Goal: Task Accomplishment & Management: Complete application form

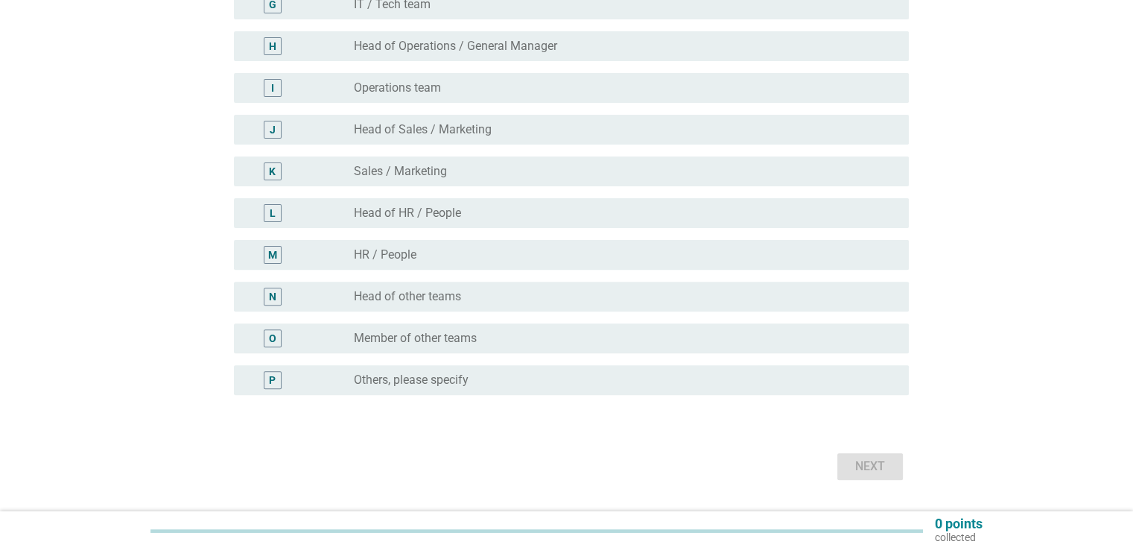
scroll to position [447, 0]
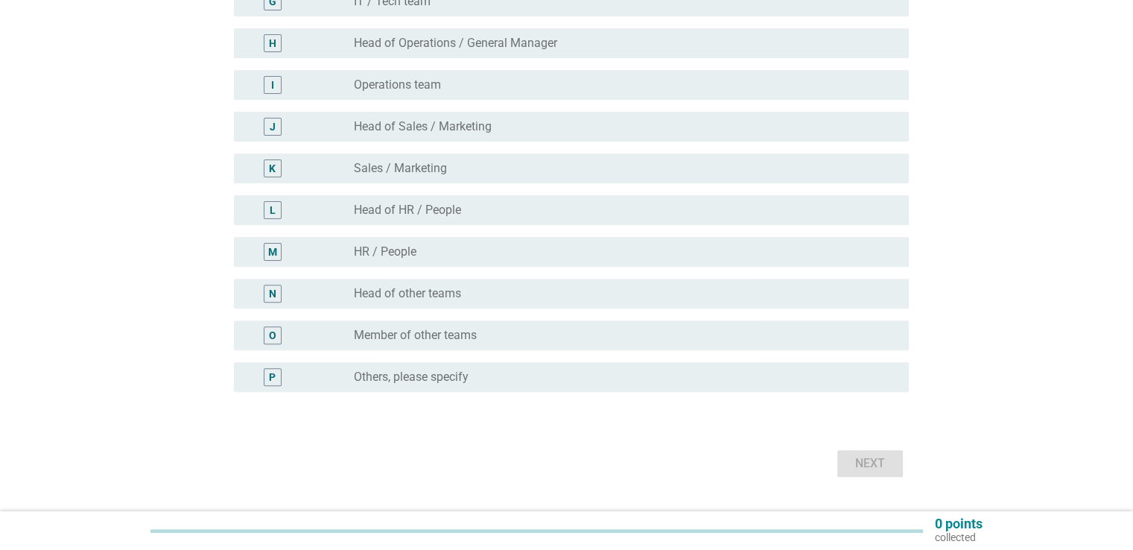
click at [375, 334] on label "Member of other teams" at bounding box center [415, 335] width 123 height 15
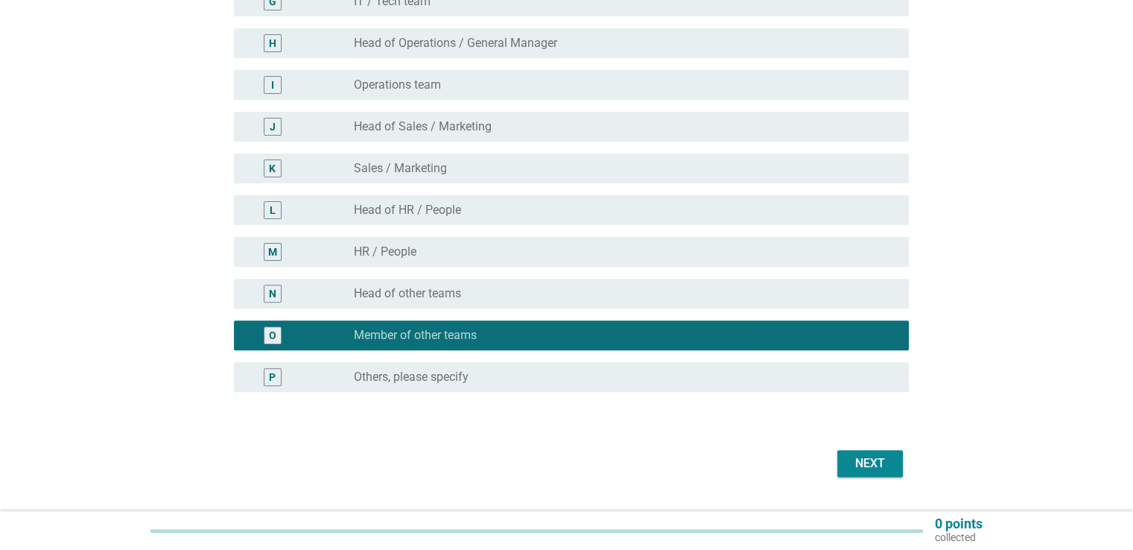
click at [852, 462] on div "Next" at bounding box center [870, 463] width 42 height 18
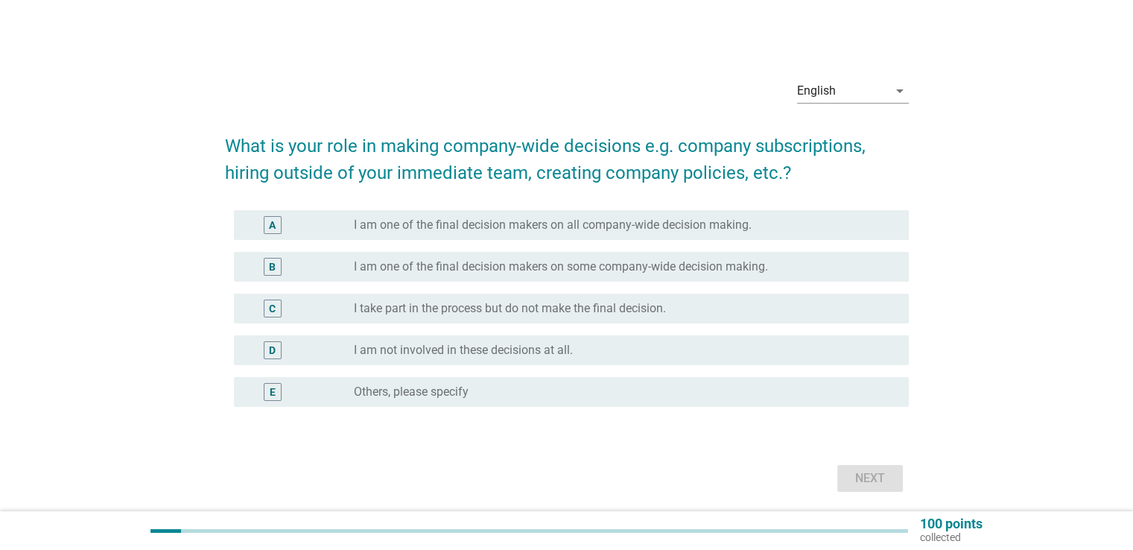
click at [638, 357] on div "radio_button_unchecked I am not involved in these decisions at all." at bounding box center [619, 350] width 530 height 15
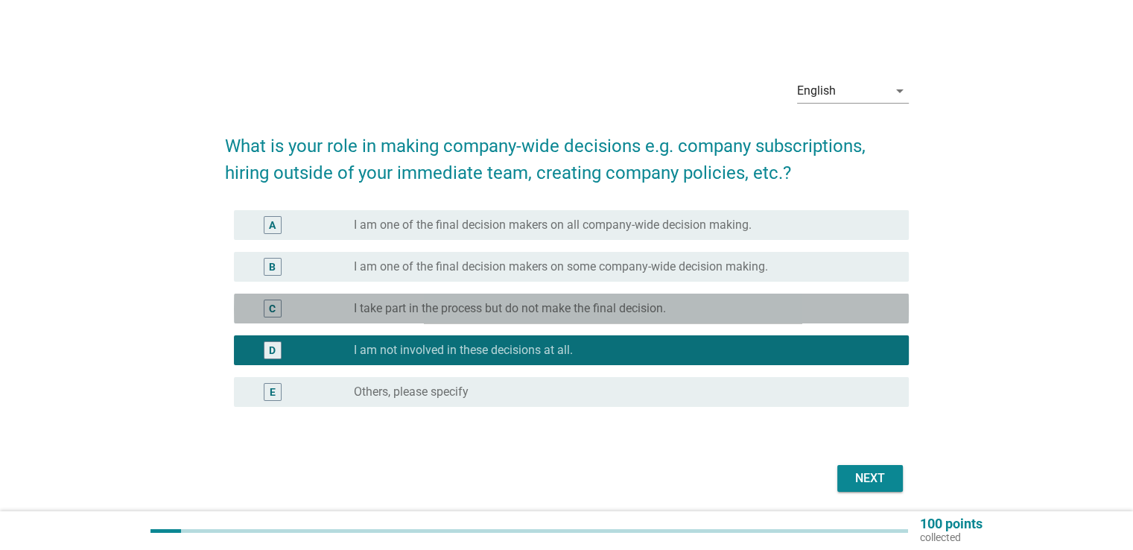
click at [627, 308] on label "I take part in the process but do not make the final decision." at bounding box center [510, 308] width 312 height 15
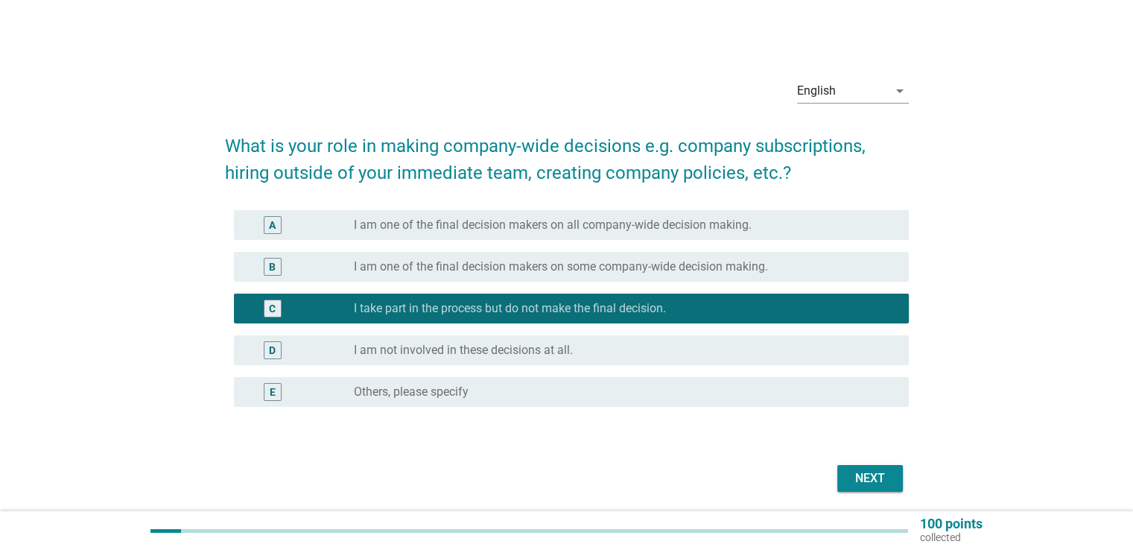
click at [865, 484] on div "Next" at bounding box center [870, 478] width 42 height 18
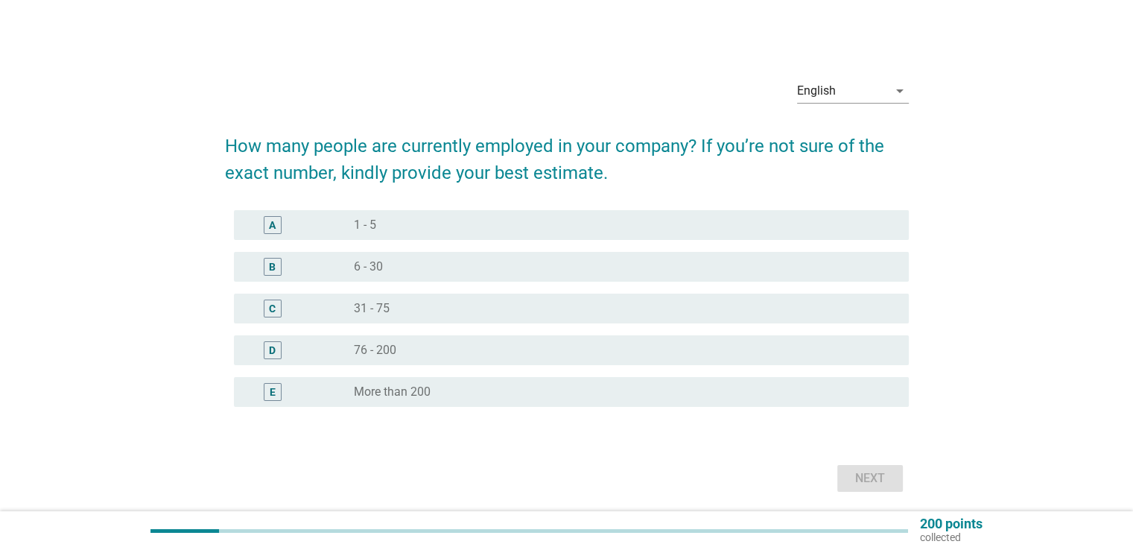
click at [421, 302] on div "radio_button_unchecked 31 - 75" at bounding box center [619, 308] width 530 height 15
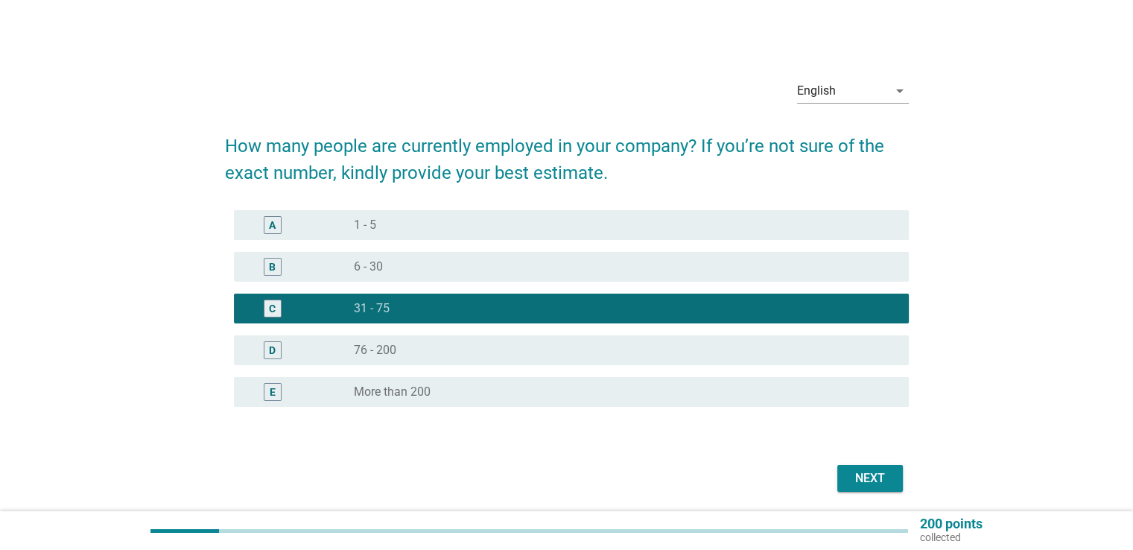
click at [876, 477] on div "Next" at bounding box center [870, 478] width 42 height 18
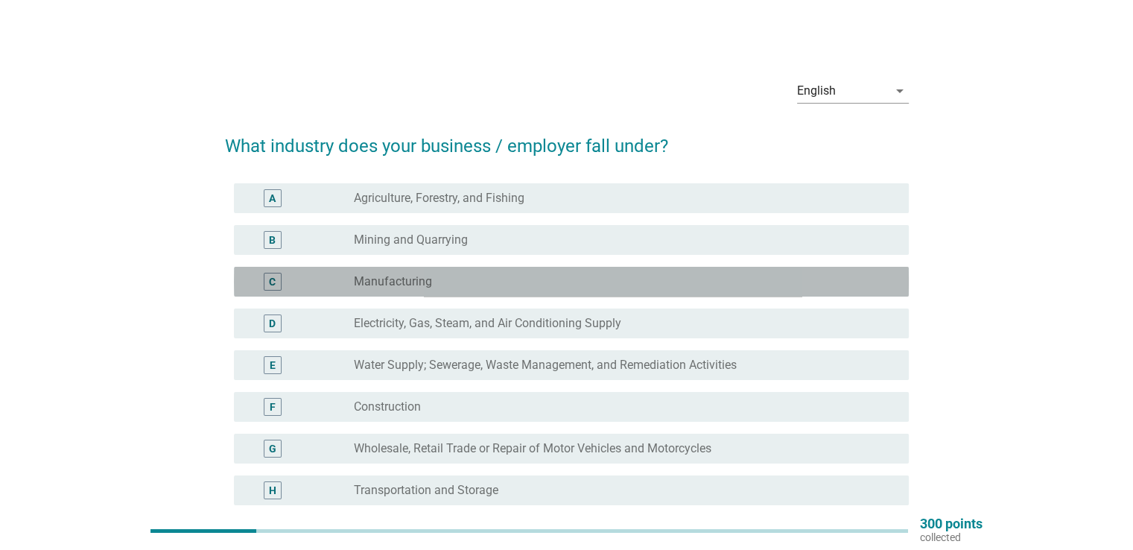
click at [385, 290] on div "radio_button_unchecked Manufacturing" at bounding box center [625, 282] width 542 height 18
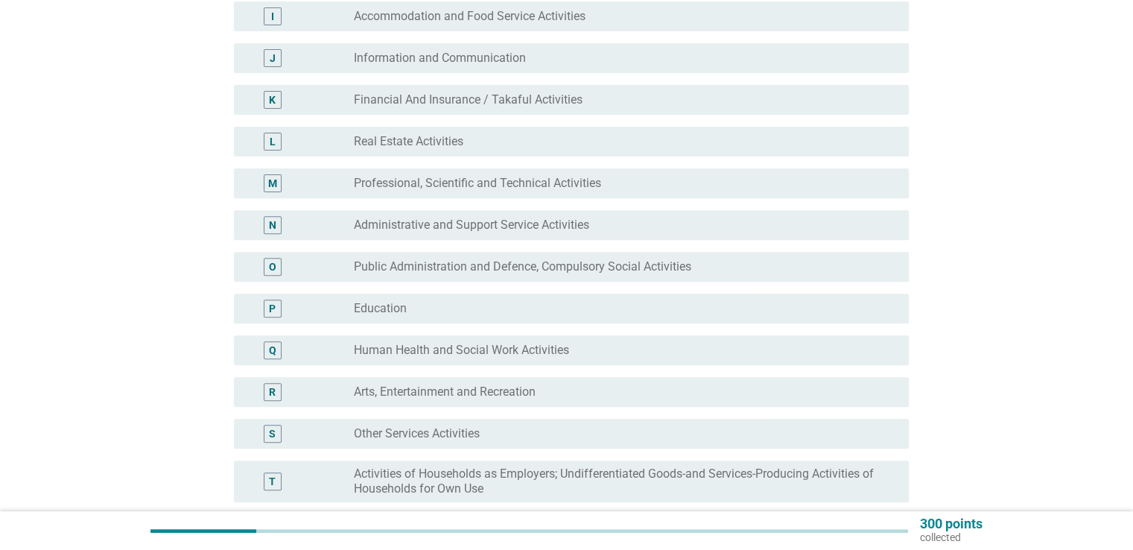
scroll to position [521, 0]
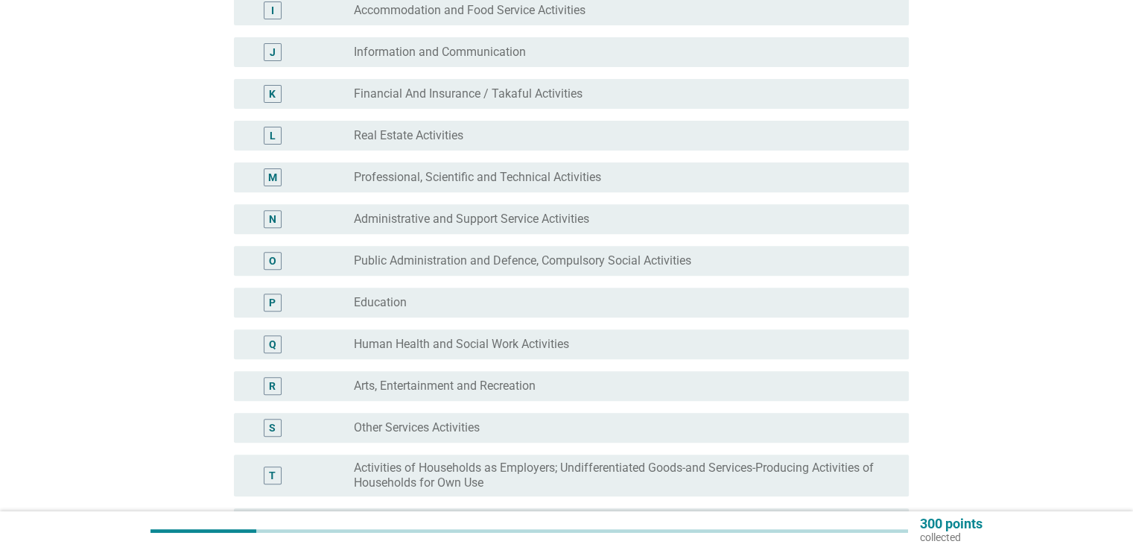
click at [565, 221] on label "Administrative and Support Service Activities" at bounding box center [471, 219] width 235 height 15
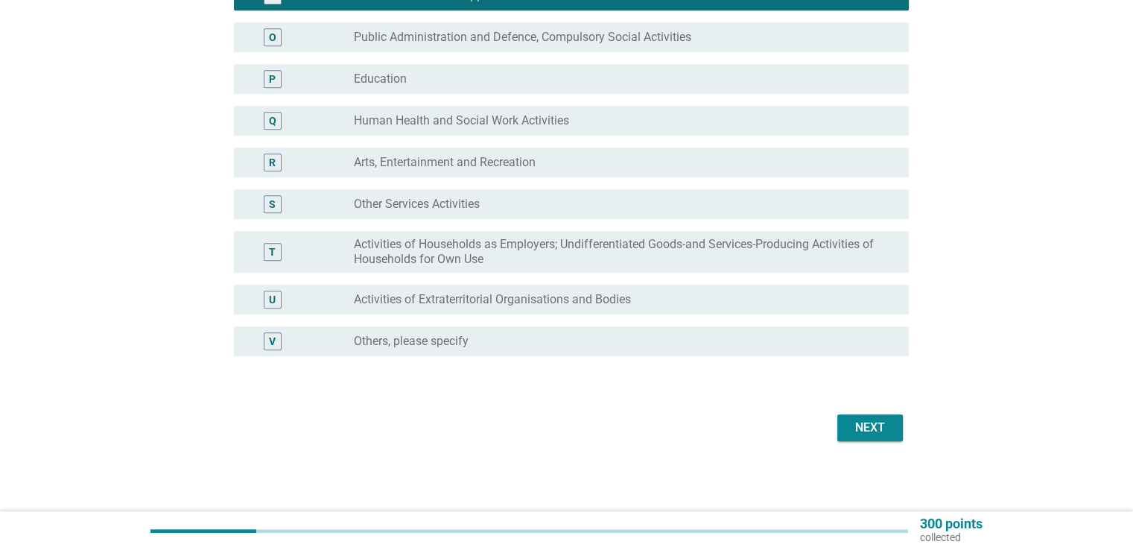
scroll to position [746, 0]
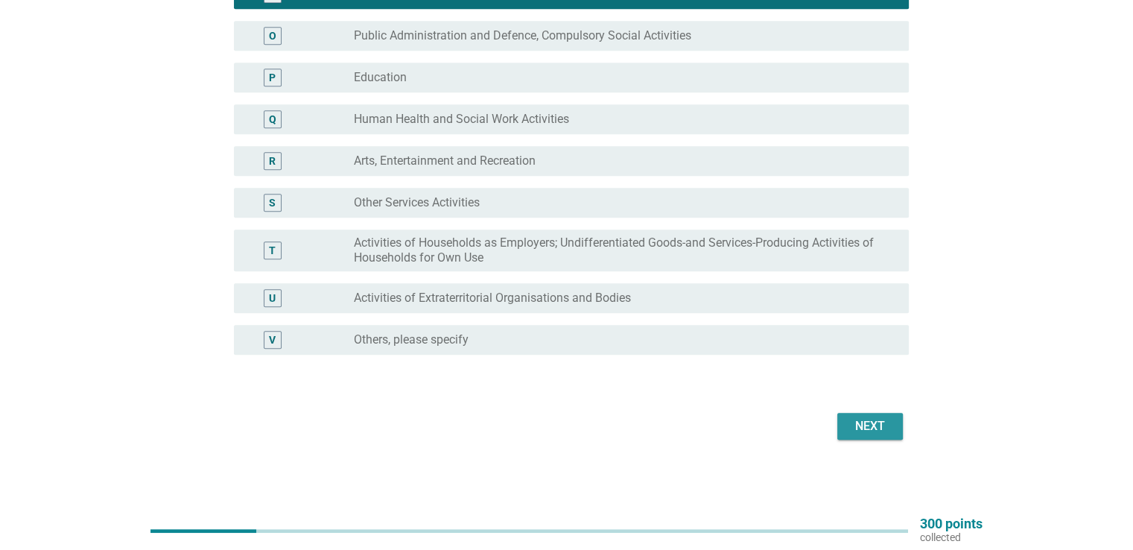
click at [870, 431] on div "Next" at bounding box center [870, 426] width 42 height 18
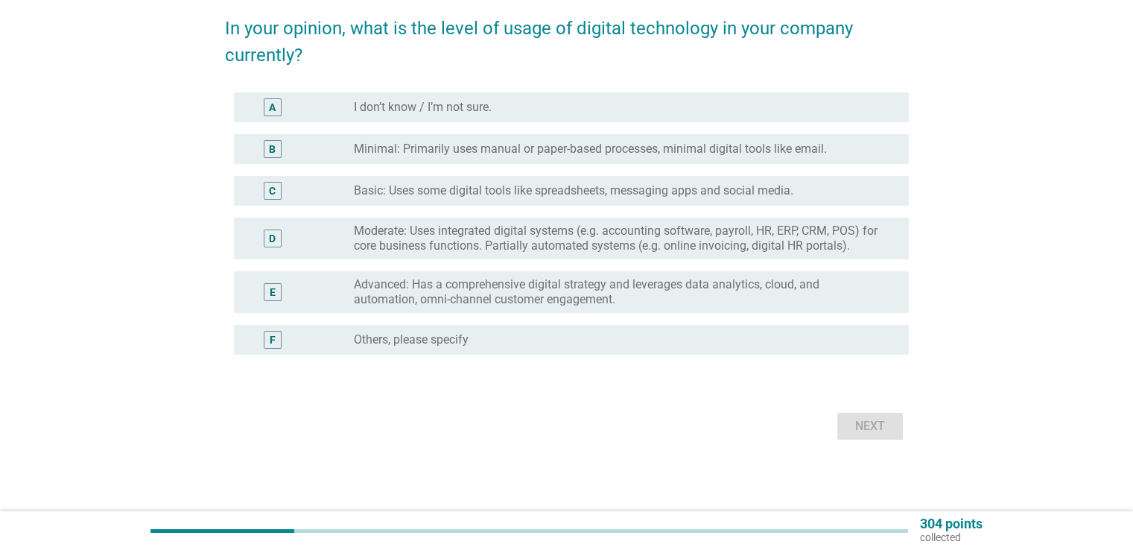
scroll to position [0, 0]
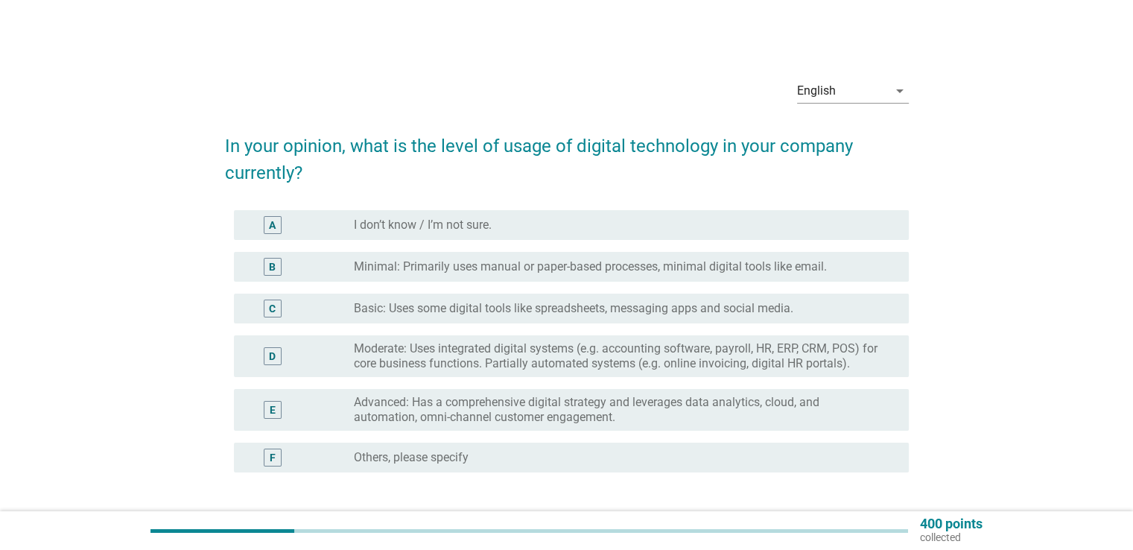
click at [542, 314] on label "Basic: Uses some digital tools like spreadsheets, messaging apps and social med…" at bounding box center [574, 308] width 440 height 15
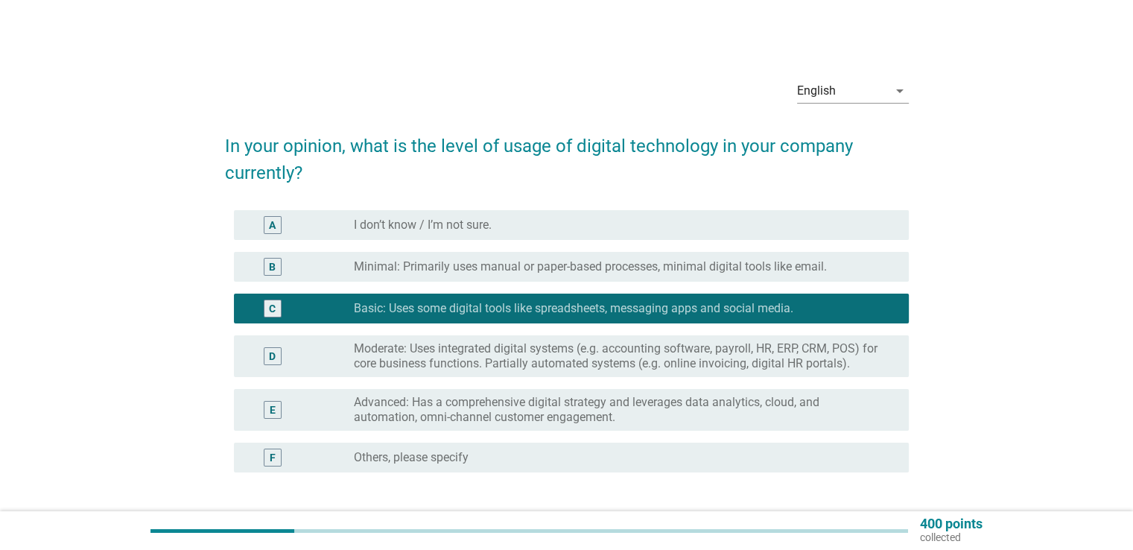
scroll to position [118, 0]
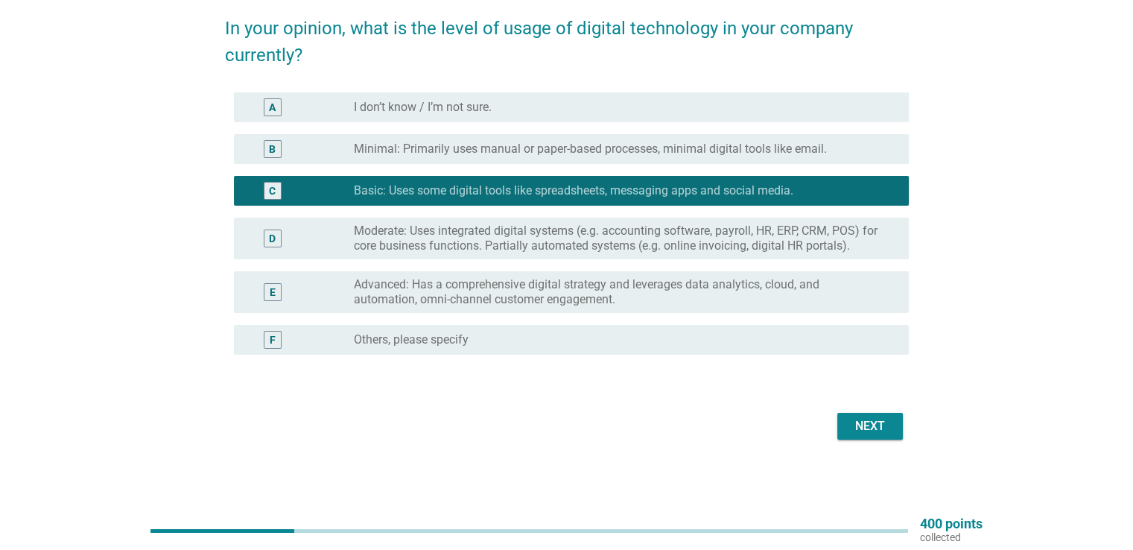
click at [868, 427] on div "Next" at bounding box center [870, 426] width 42 height 18
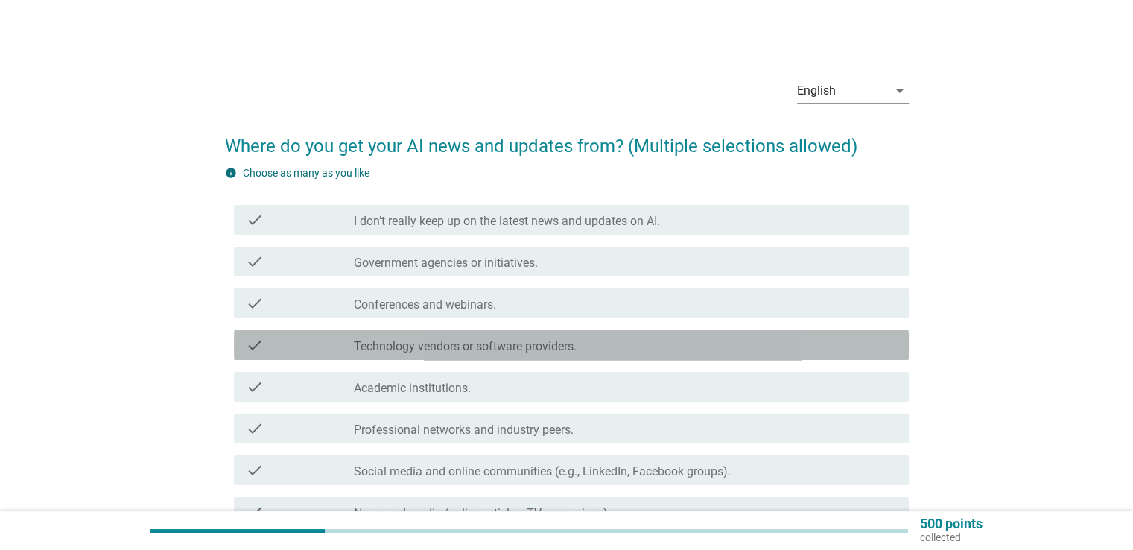
click at [593, 346] on div "check_box_outline_blank Technology vendors or software providers." at bounding box center [625, 345] width 542 height 18
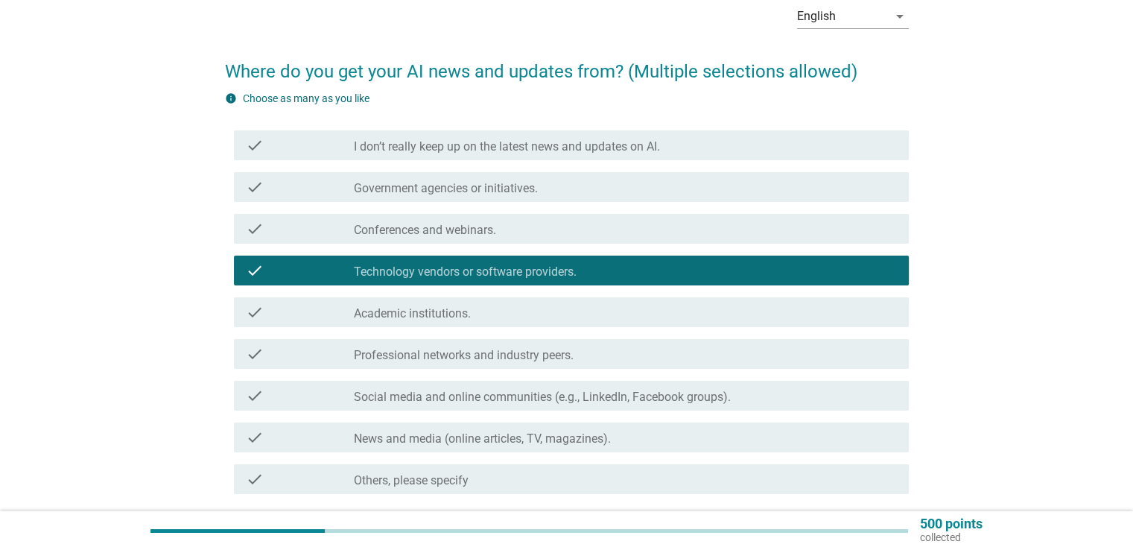
scroll to position [149, 0]
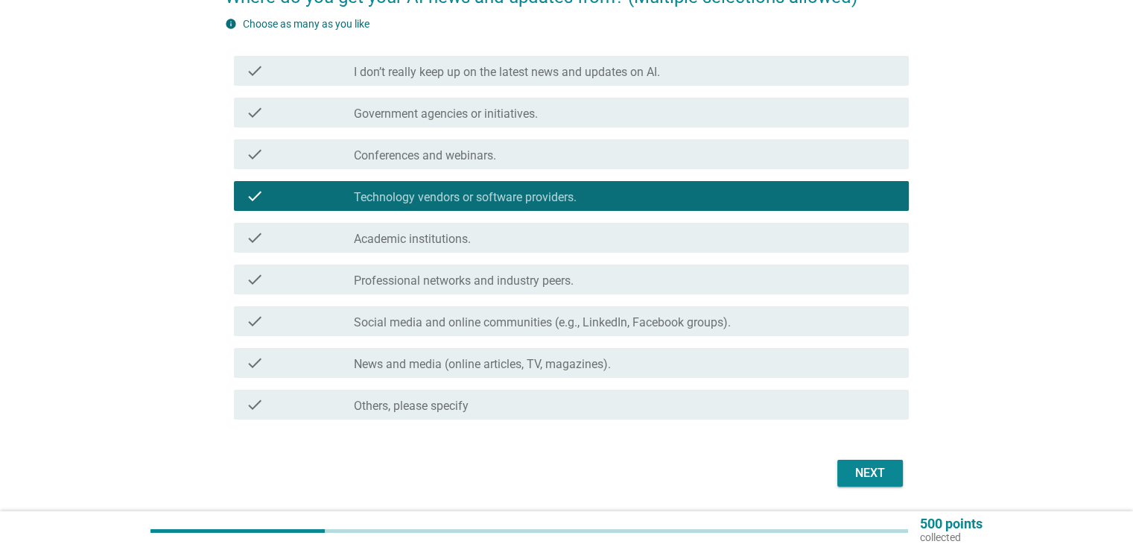
click at [593, 343] on div "check check_box_outline_blank News and media (online articles, TV, magazines)." at bounding box center [567, 363] width 684 height 42
click at [591, 322] on label "Social media and online communities (e.g., LinkedIn, Facebook groups)." at bounding box center [542, 322] width 377 height 15
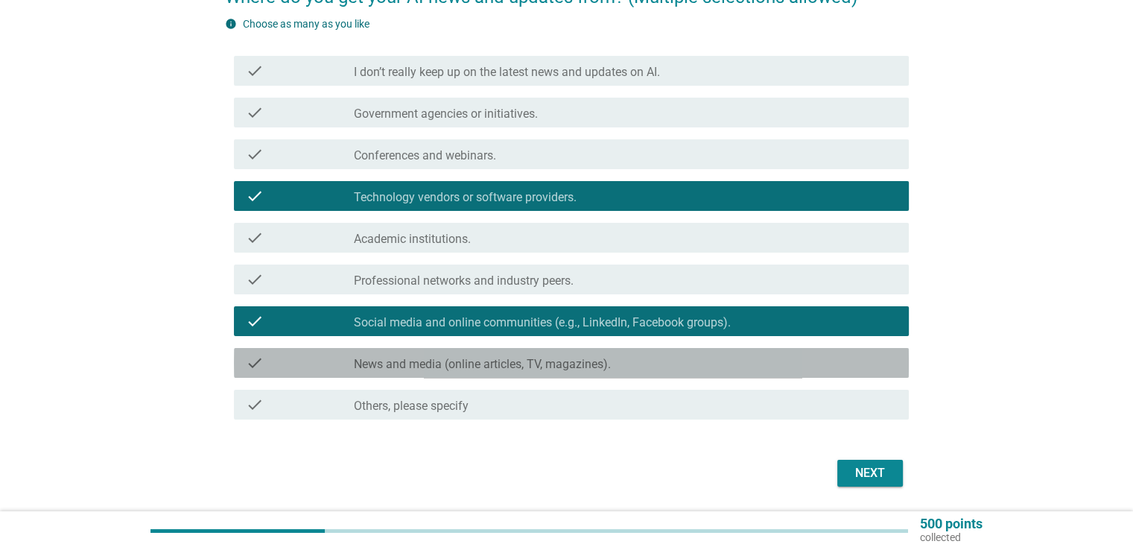
click at [577, 364] on label "News and media (online articles, TV, magazines)." at bounding box center [482, 364] width 257 height 15
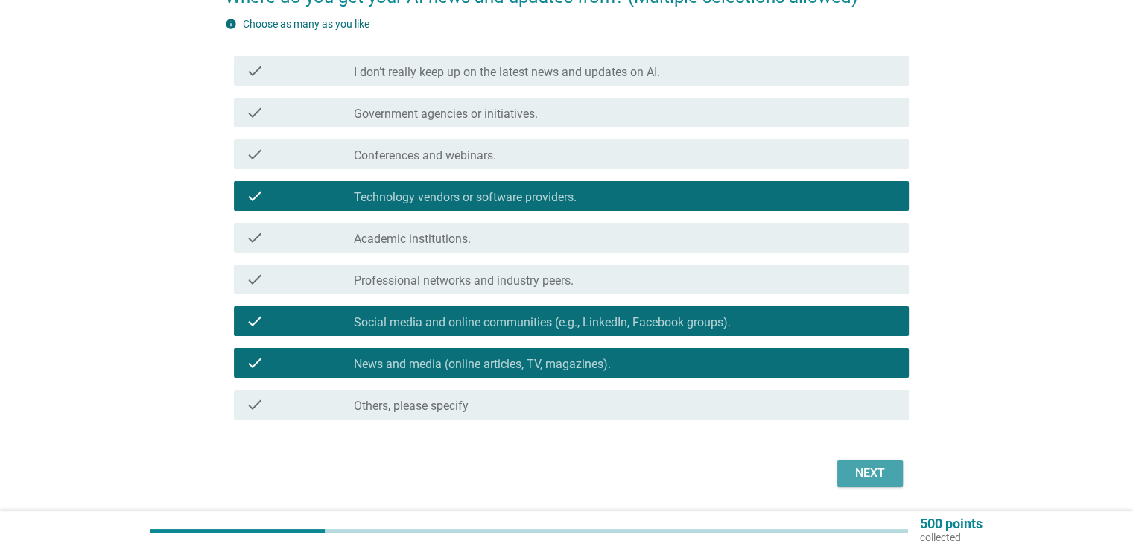
click at [854, 474] on div "Next" at bounding box center [870, 473] width 42 height 18
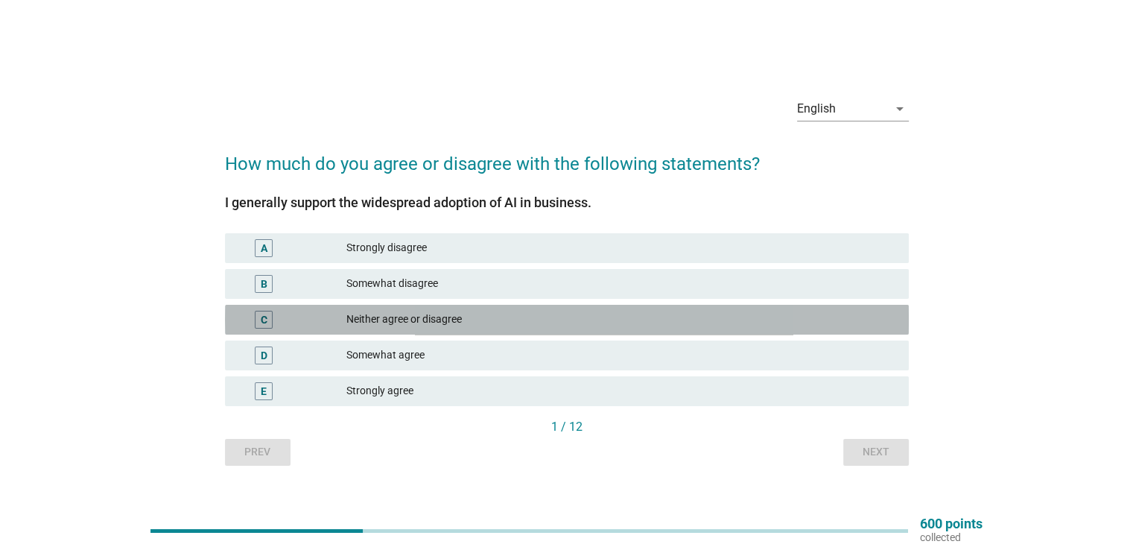
click at [504, 314] on div "Neither agree or disagree" at bounding box center [621, 320] width 550 height 18
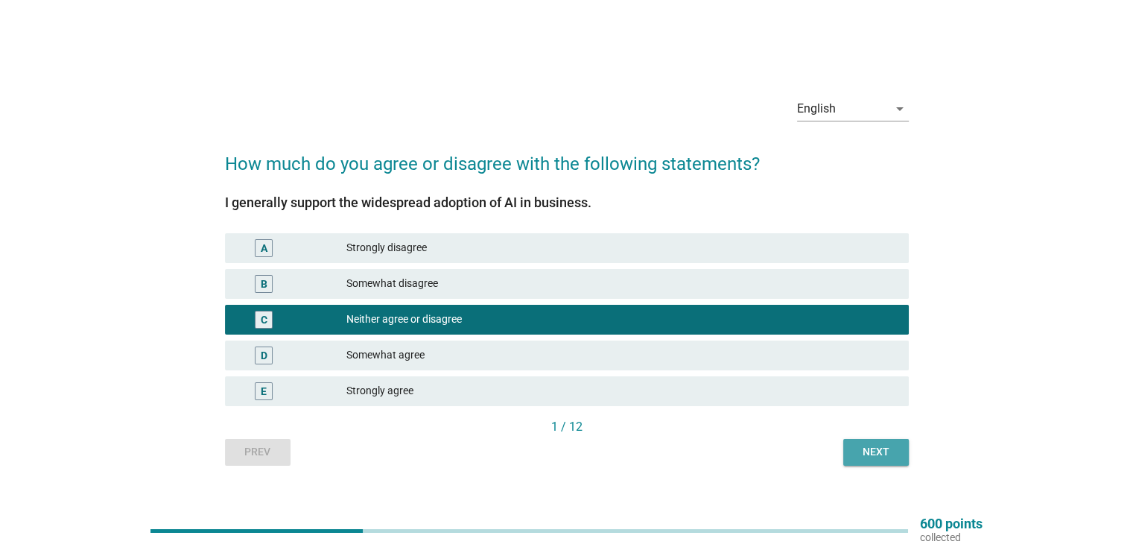
click at [897, 458] on button "Next" at bounding box center [876, 452] width 66 height 27
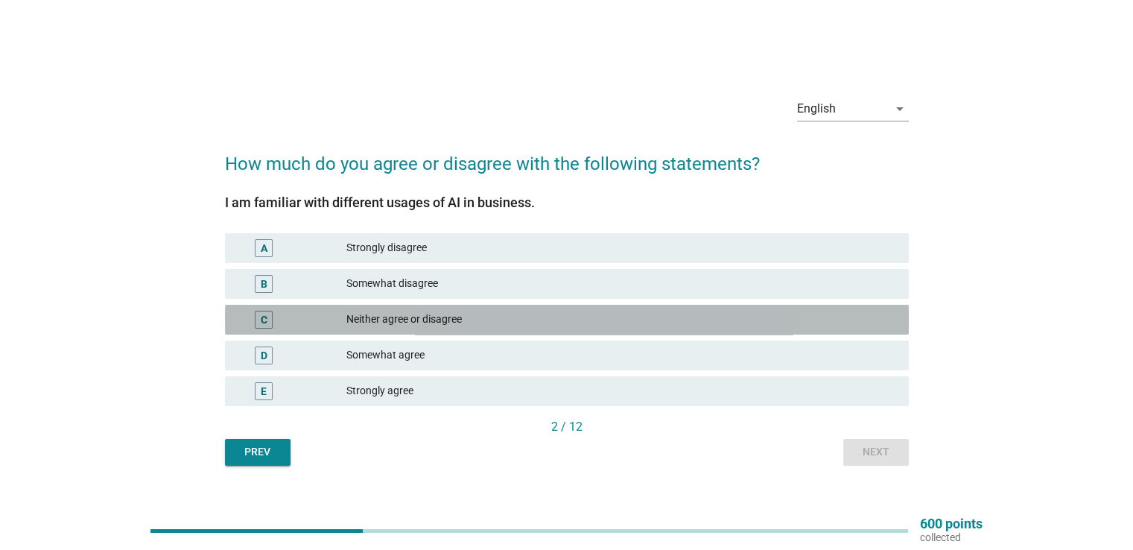
click at [546, 308] on div "C Neither agree or disagree" at bounding box center [567, 320] width 684 height 30
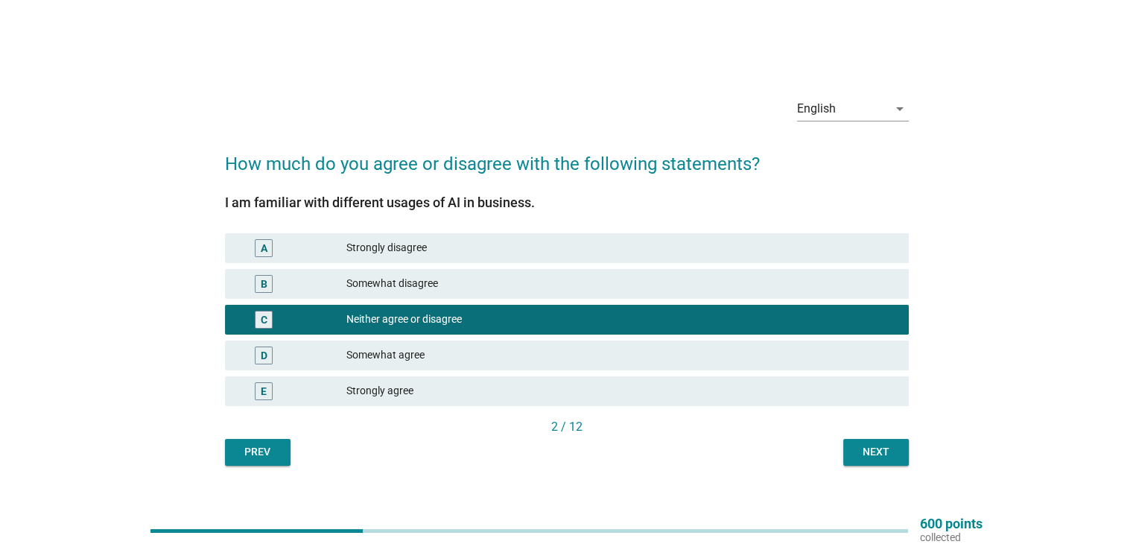
click at [543, 350] on div "Somewhat agree" at bounding box center [621, 355] width 550 height 18
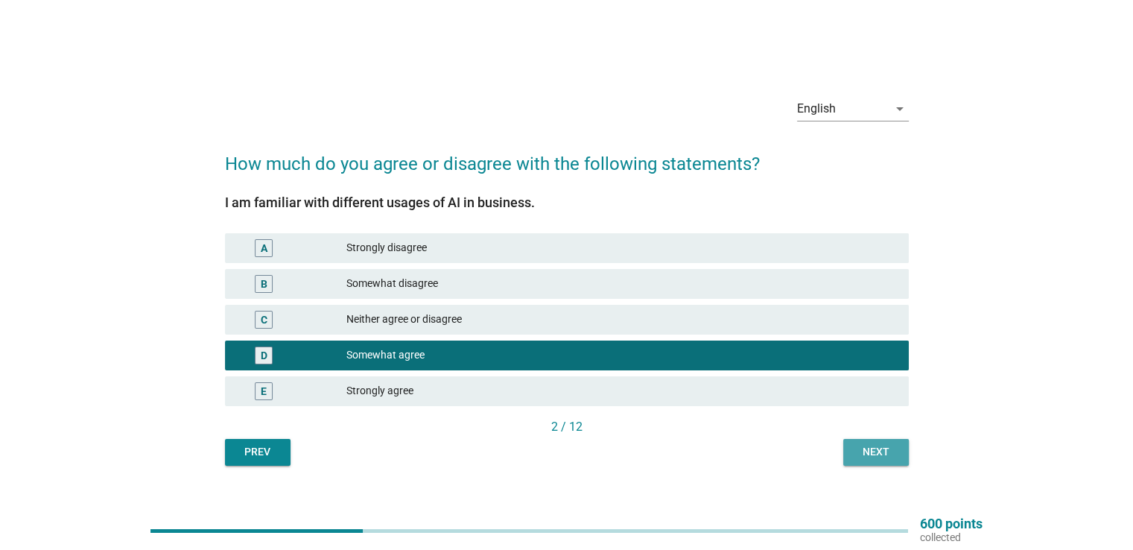
click at [866, 457] on div "Next" at bounding box center [876, 452] width 42 height 16
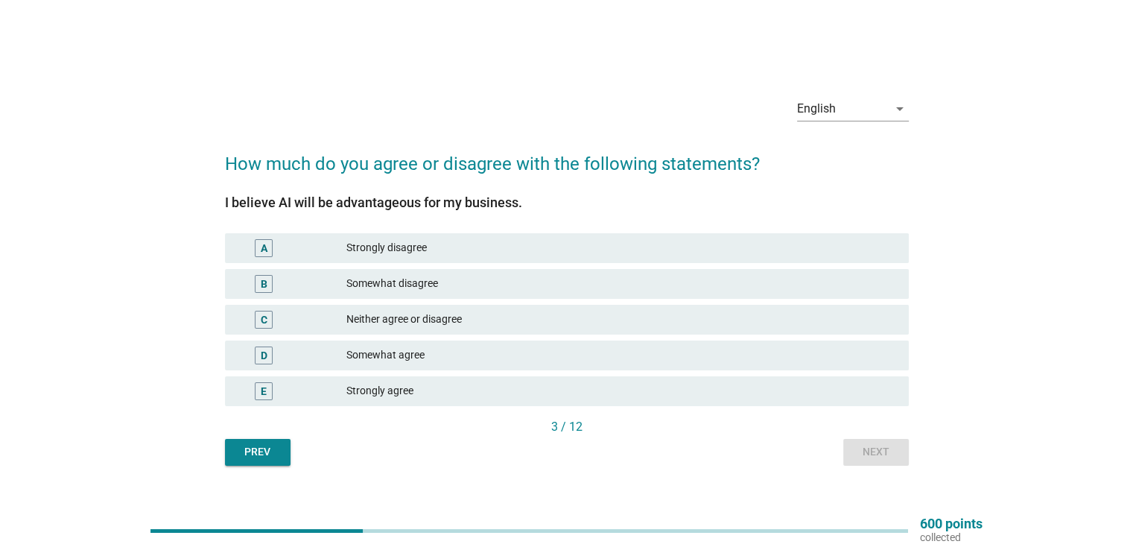
click at [636, 317] on div "Neither agree or disagree" at bounding box center [621, 320] width 550 height 18
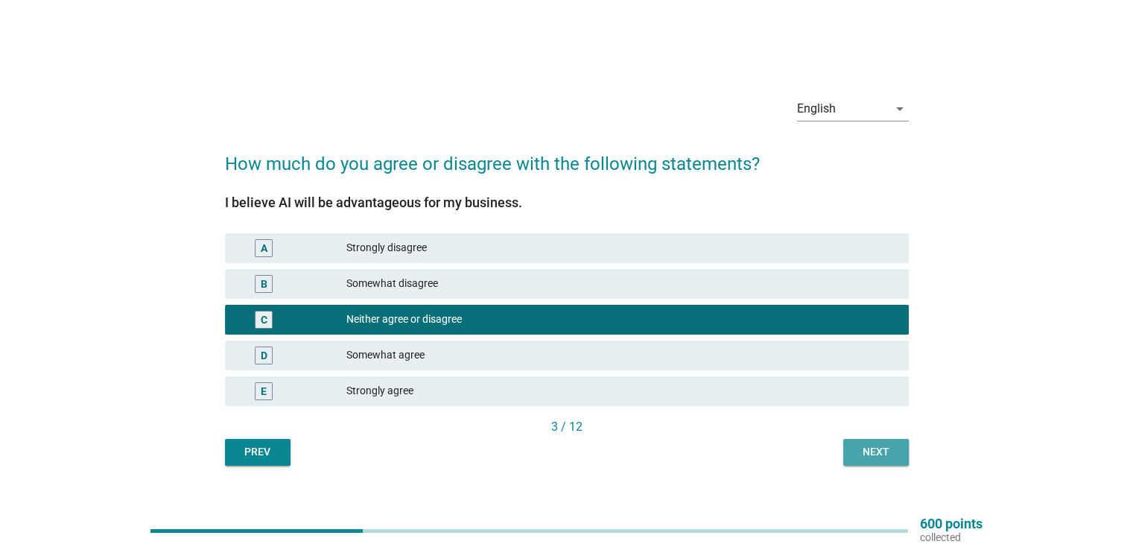
click at [855, 439] on button "Next" at bounding box center [876, 452] width 66 height 27
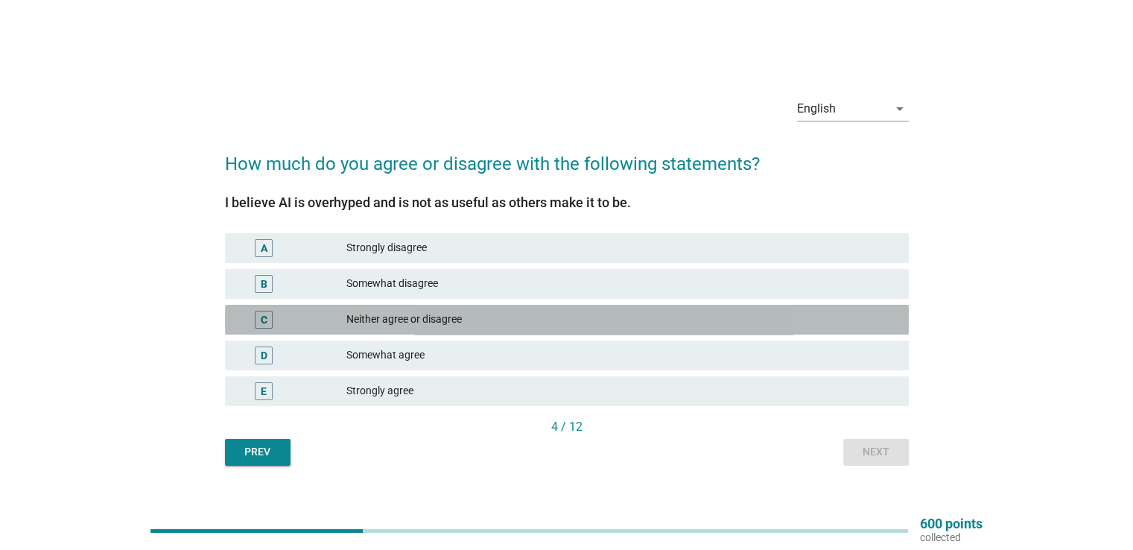
click at [589, 332] on div "C Neither agree or disagree" at bounding box center [567, 320] width 684 height 30
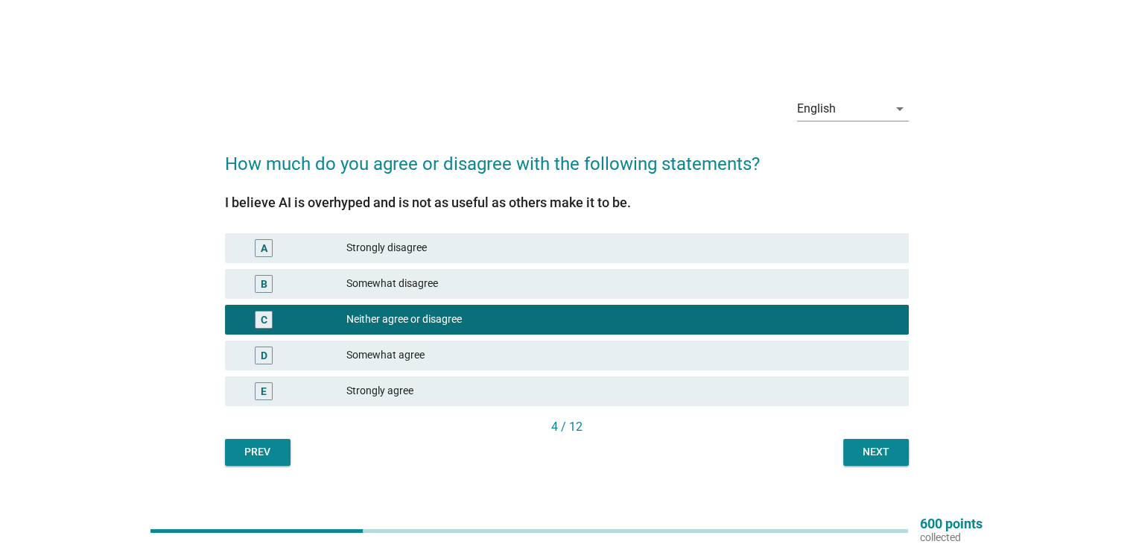
click at [864, 450] on div "Next" at bounding box center [876, 452] width 42 height 16
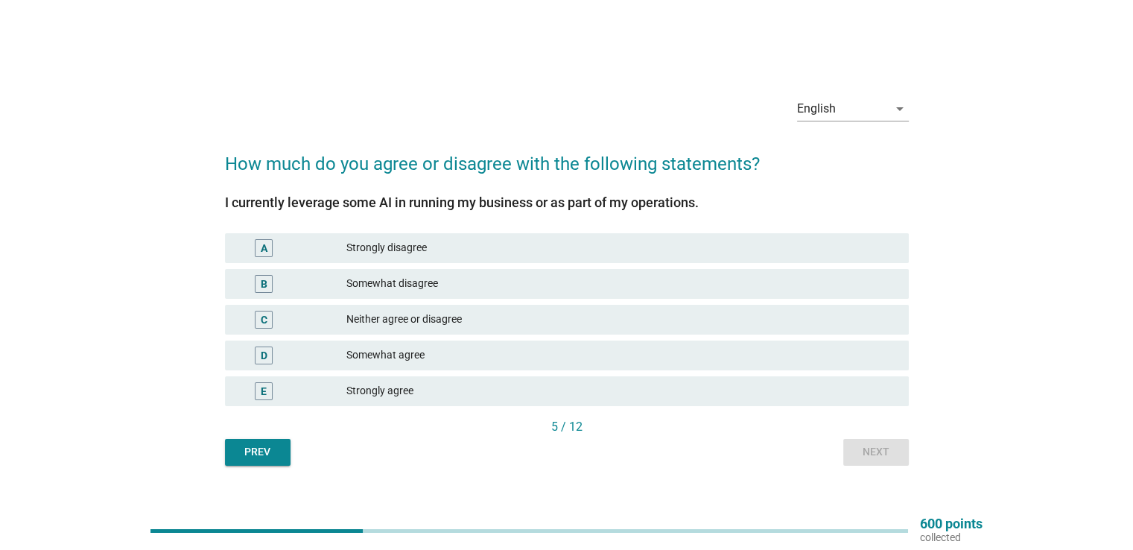
click at [519, 329] on div "C Neither agree or disagree" at bounding box center [567, 320] width 684 height 30
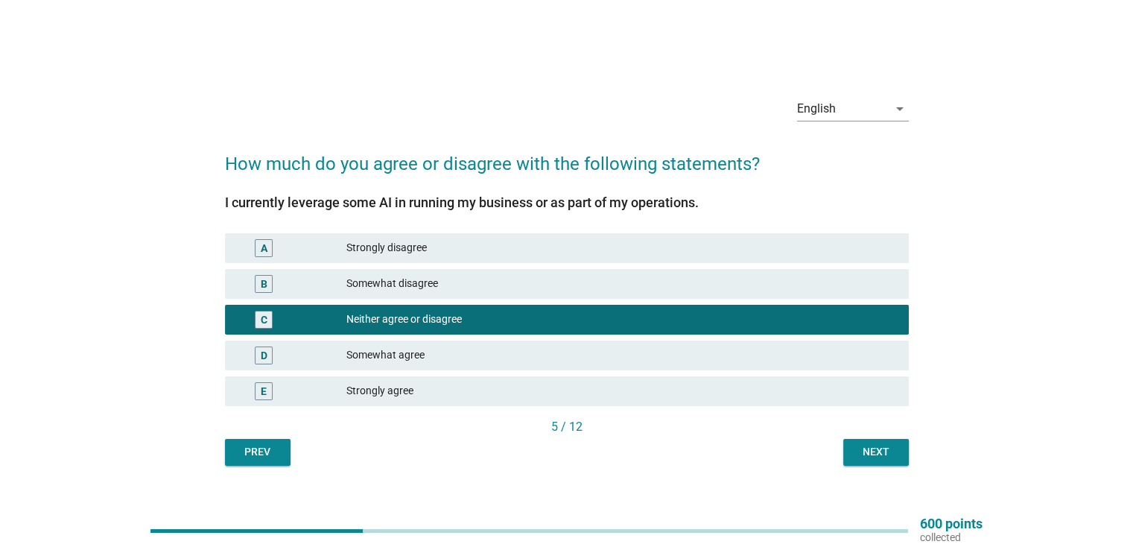
click at [867, 448] on div "Next" at bounding box center [876, 452] width 42 height 16
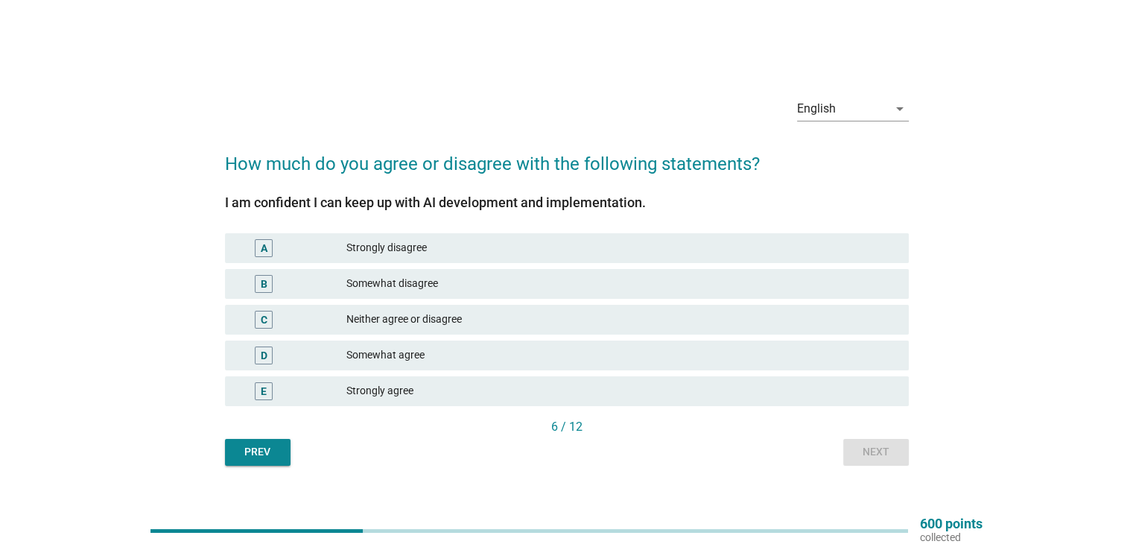
click at [475, 347] on div "Somewhat agree" at bounding box center [621, 355] width 550 height 18
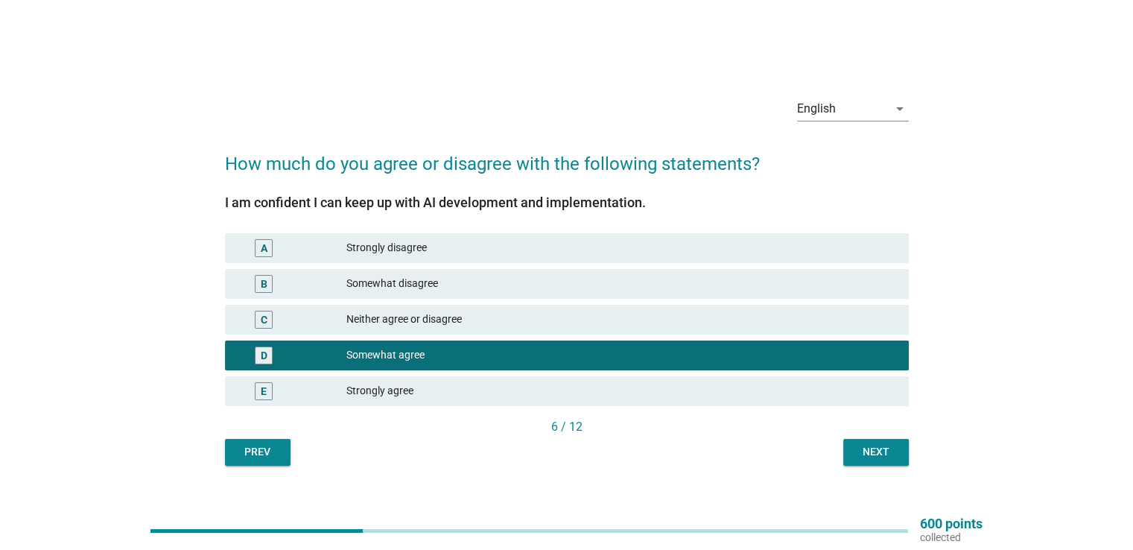
click at [864, 453] on div "Next" at bounding box center [876, 452] width 42 height 16
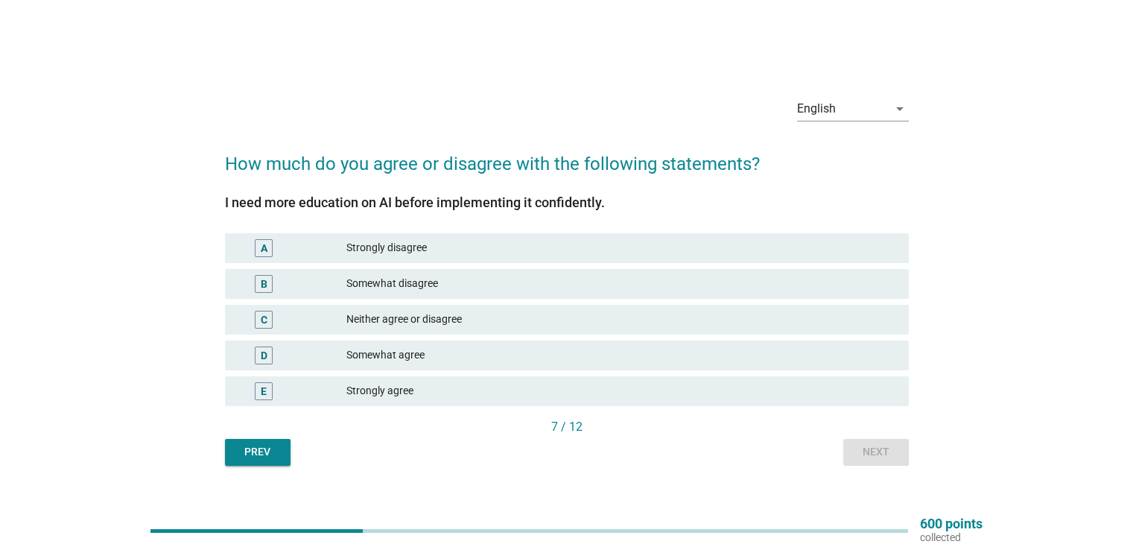
click at [557, 359] on div "Somewhat agree" at bounding box center [621, 355] width 550 height 18
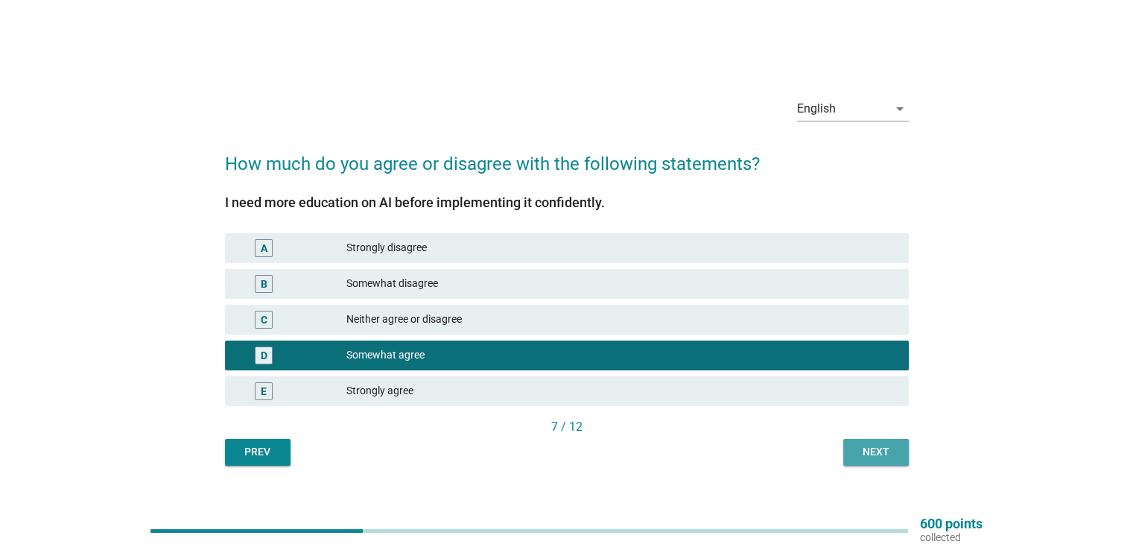
click at [868, 461] on button "Next" at bounding box center [876, 452] width 66 height 27
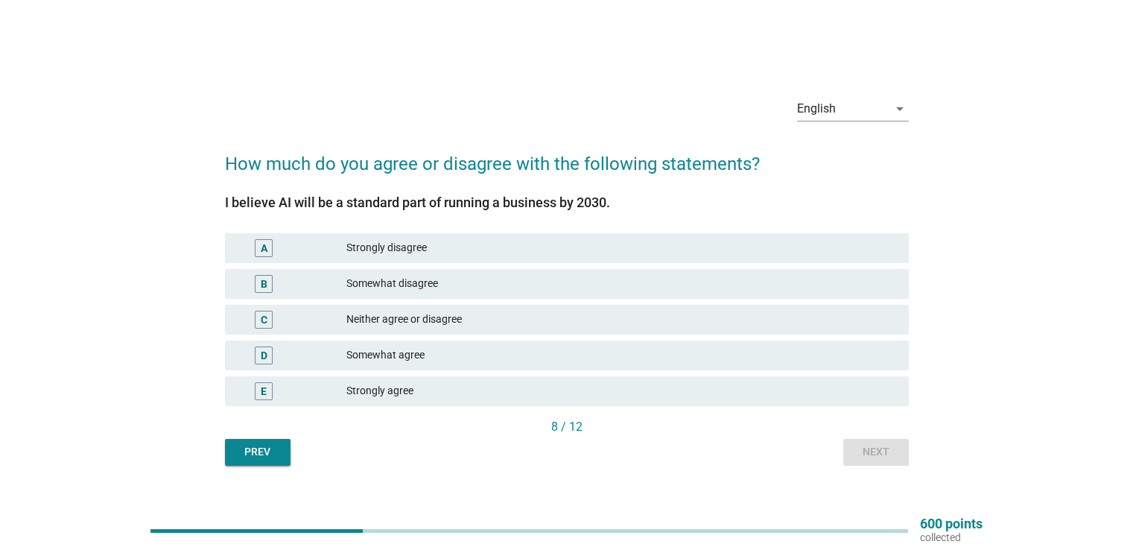
click at [568, 355] on div "Somewhat agree" at bounding box center [621, 355] width 550 height 18
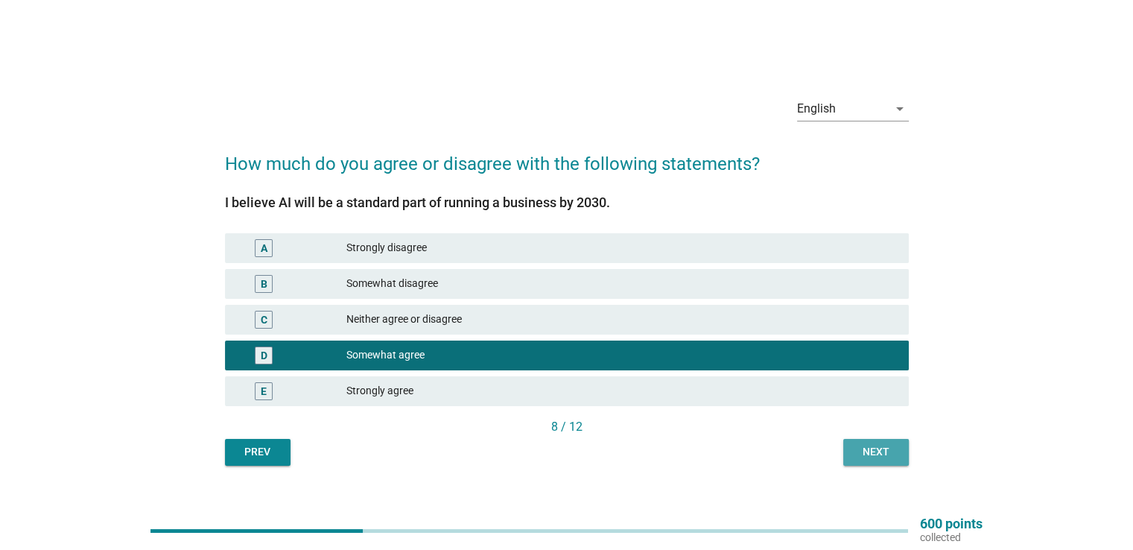
click at [873, 448] on div "Next" at bounding box center [876, 452] width 42 height 16
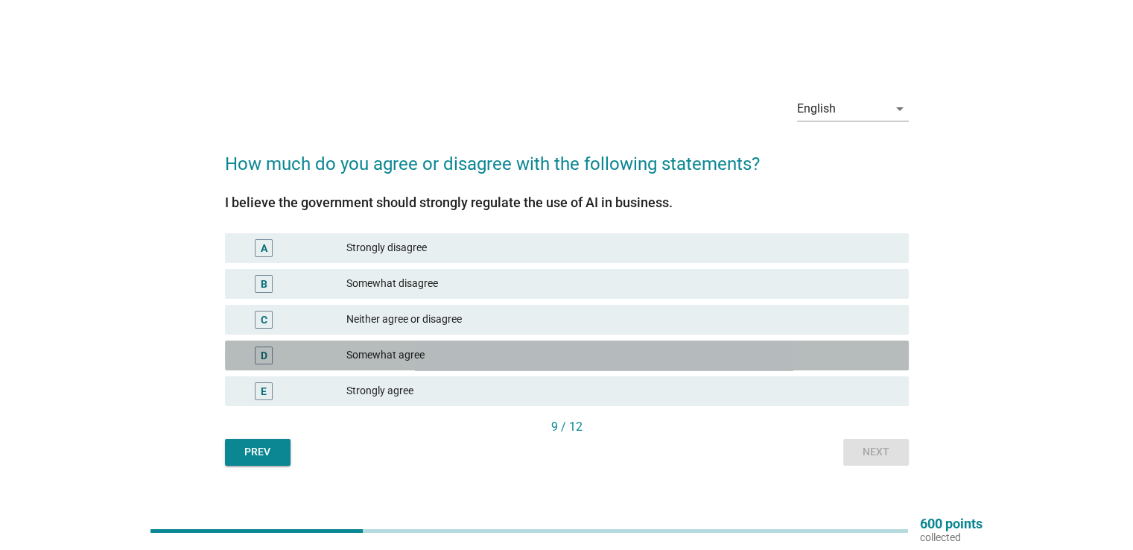
click at [507, 349] on div "Somewhat agree" at bounding box center [621, 355] width 550 height 18
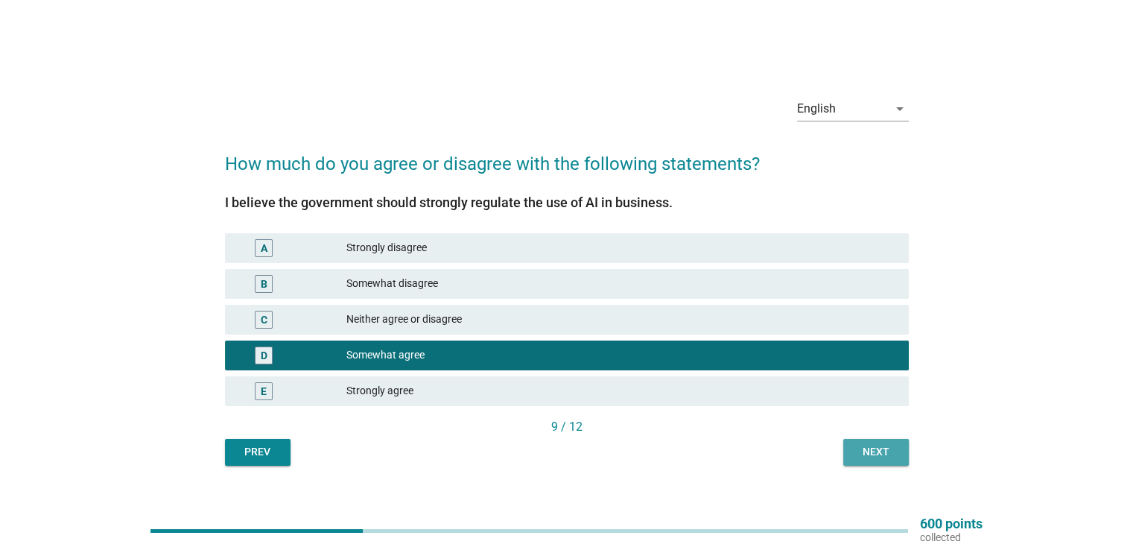
click at [848, 439] on button "Next" at bounding box center [876, 452] width 66 height 27
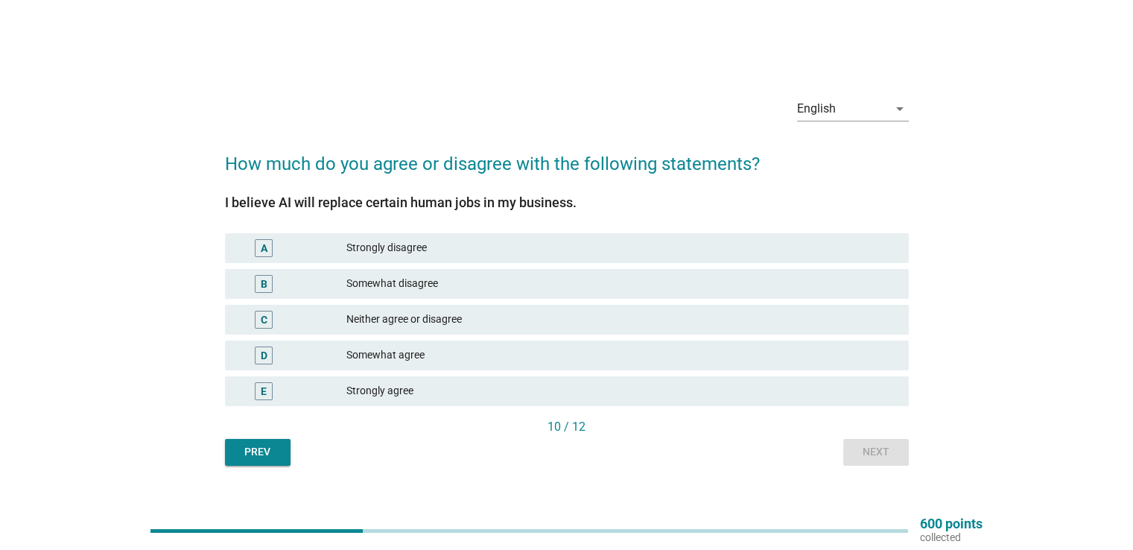
click at [523, 352] on div "Somewhat agree" at bounding box center [621, 355] width 550 height 18
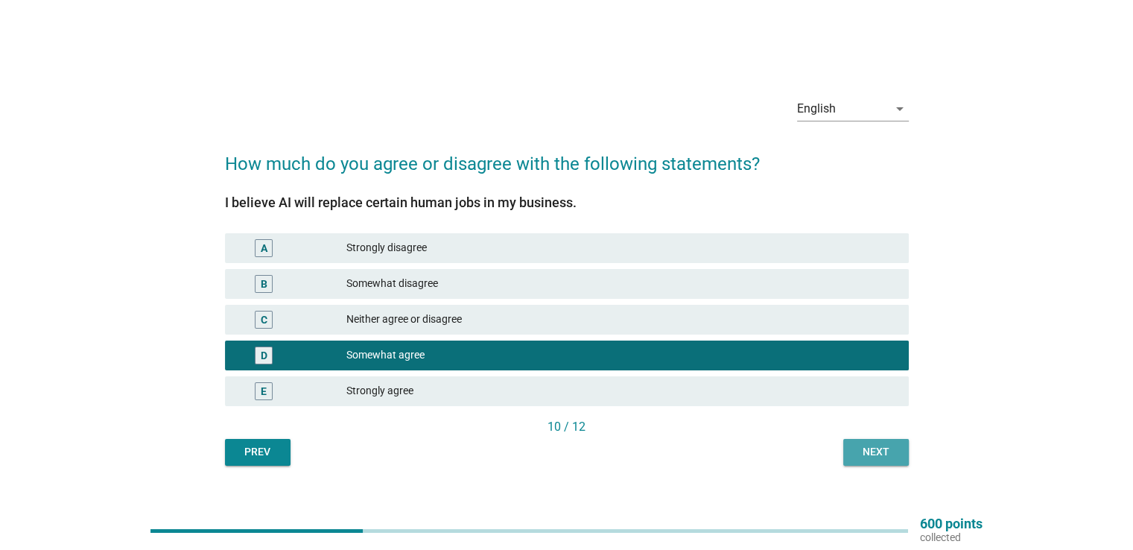
click at [871, 460] on button "Next" at bounding box center [876, 452] width 66 height 27
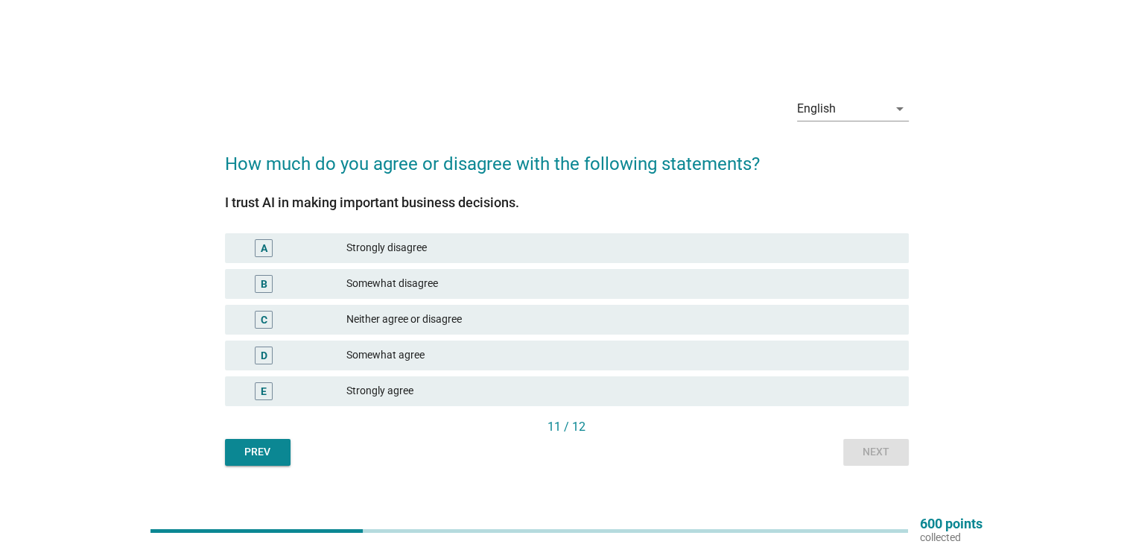
click at [566, 355] on div "Somewhat agree" at bounding box center [621, 355] width 550 height 18
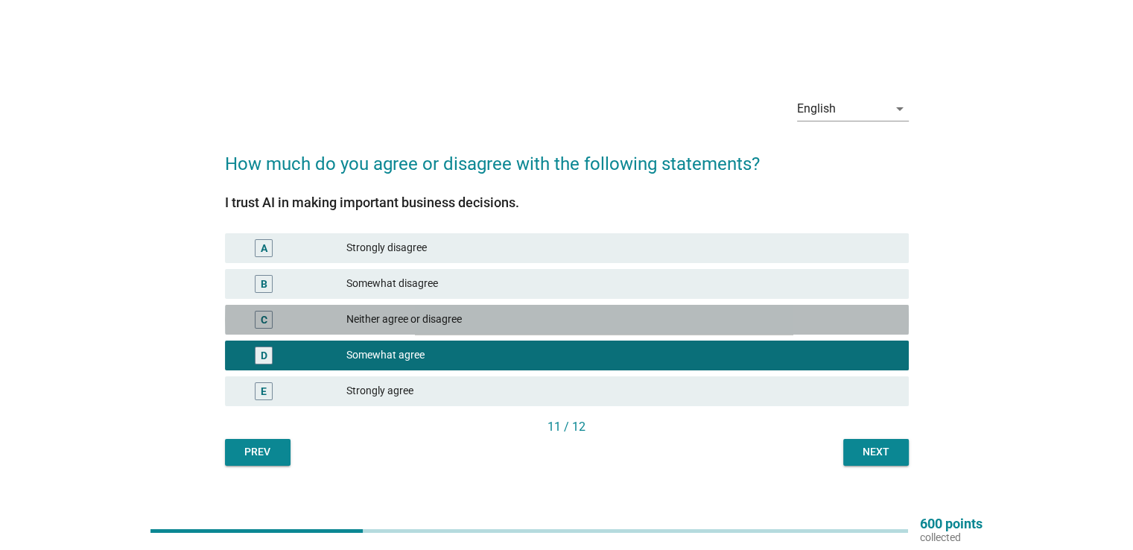
click at [480, 324] on div "Neither agree or disagree" at bounding box center [621, 320] width 550 height 18
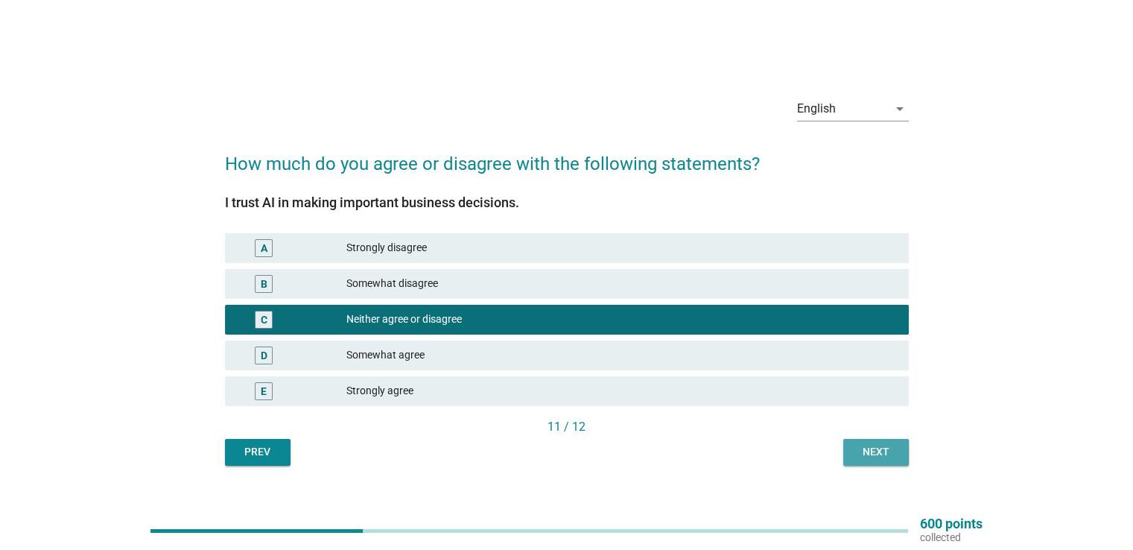
click at [870, 449] on div "Next" at bounding box center [876, 452] width 42 height 16
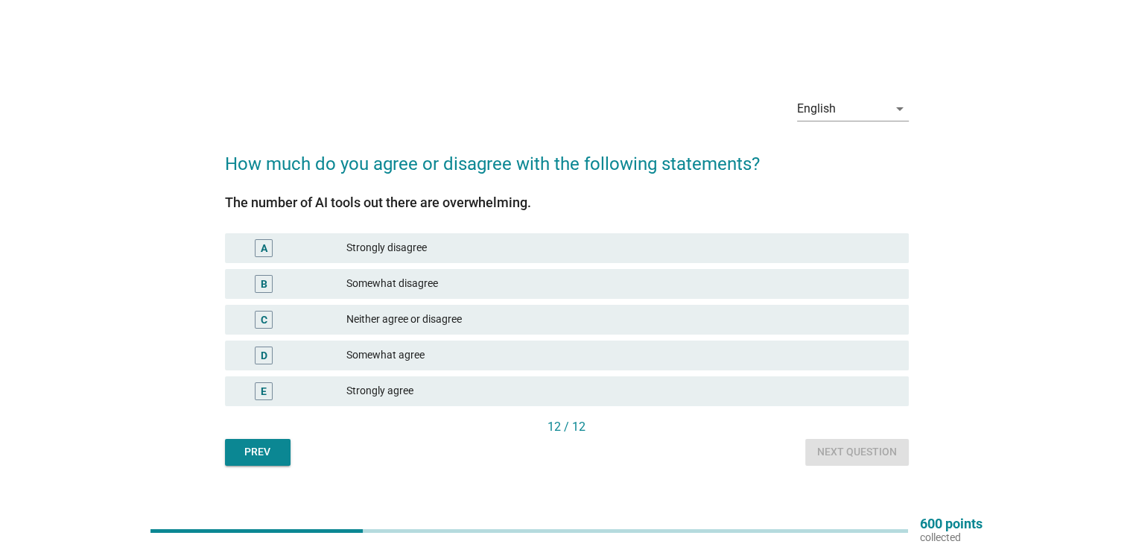
click at [431, 324] on div "Neither agree or disagree" at bounding box center [621, 320] width 550 height 18
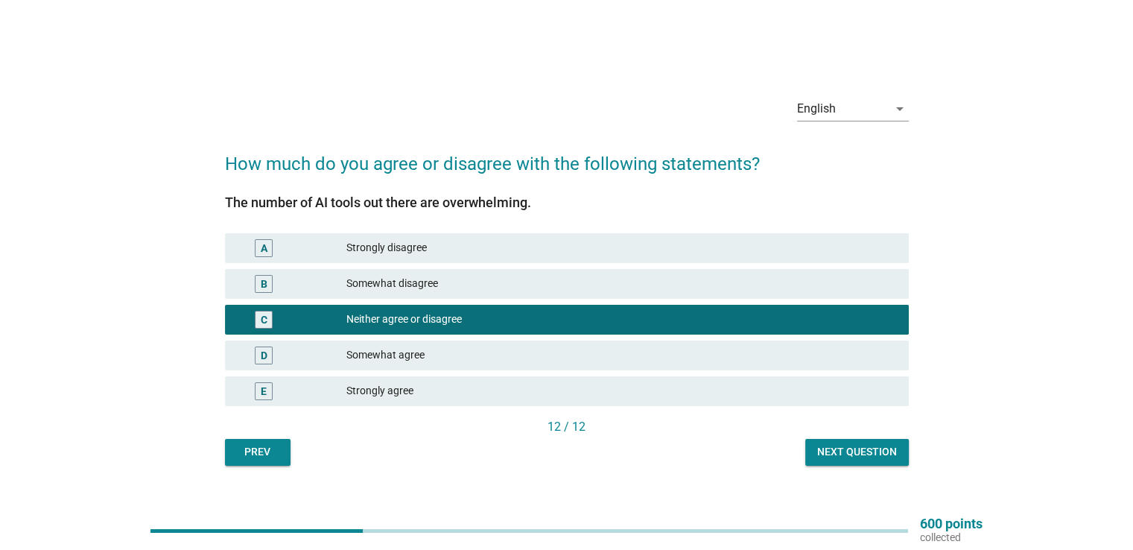
click at [849, 435] on div "12 / 12" at bounding box center [567, 427] width 684 height 18
click at [845, 448] on div "Next question" at bounding box center [857, 452] width 80 height 16
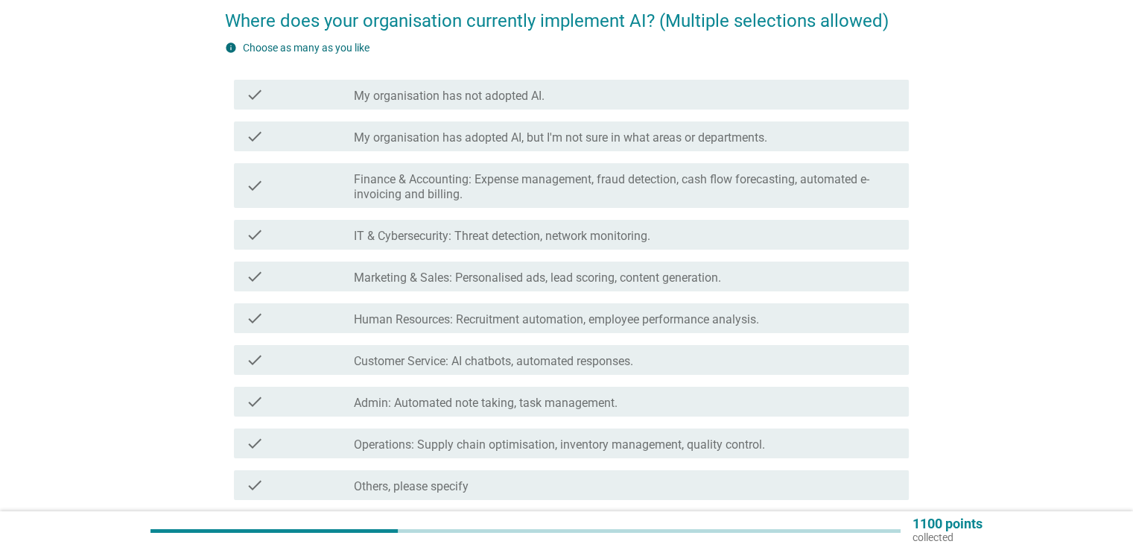
scroll to position [149, 0]
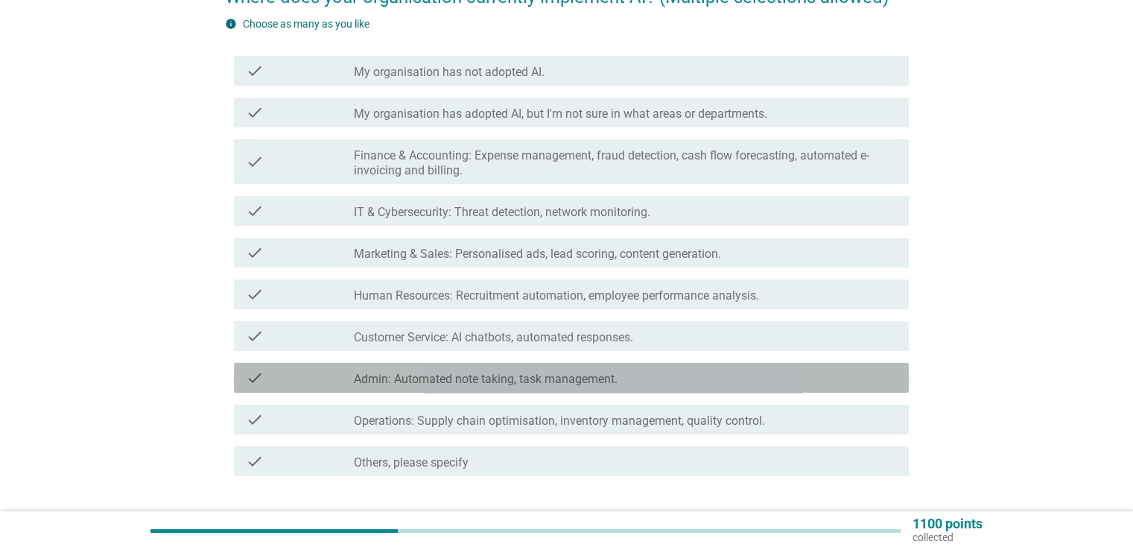
click at [653, 371] on div "check_box_outline_blank Admin: Automated note taking, task management." at bounding box center [625, 378] width 542 height 18
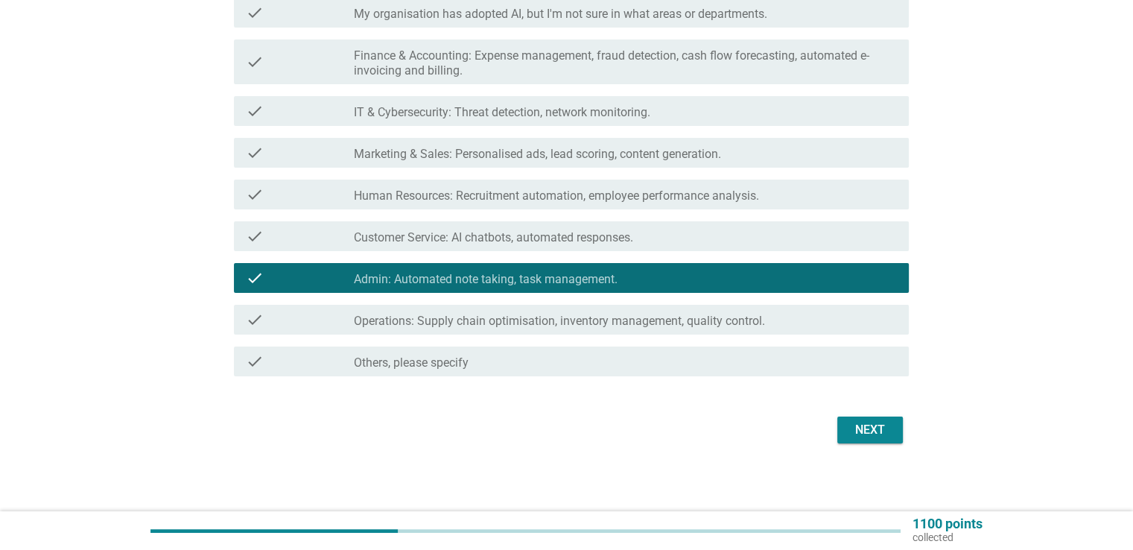
scroll to position [253, 0]
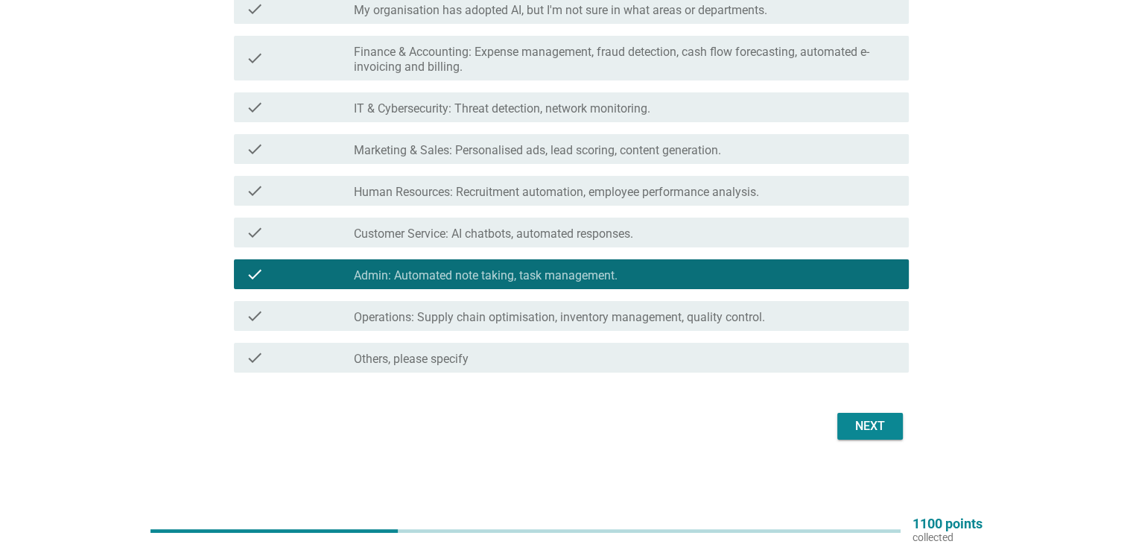
click at [852, 428] on div "Next" at bounding box center [870, 426] width 42 height 18
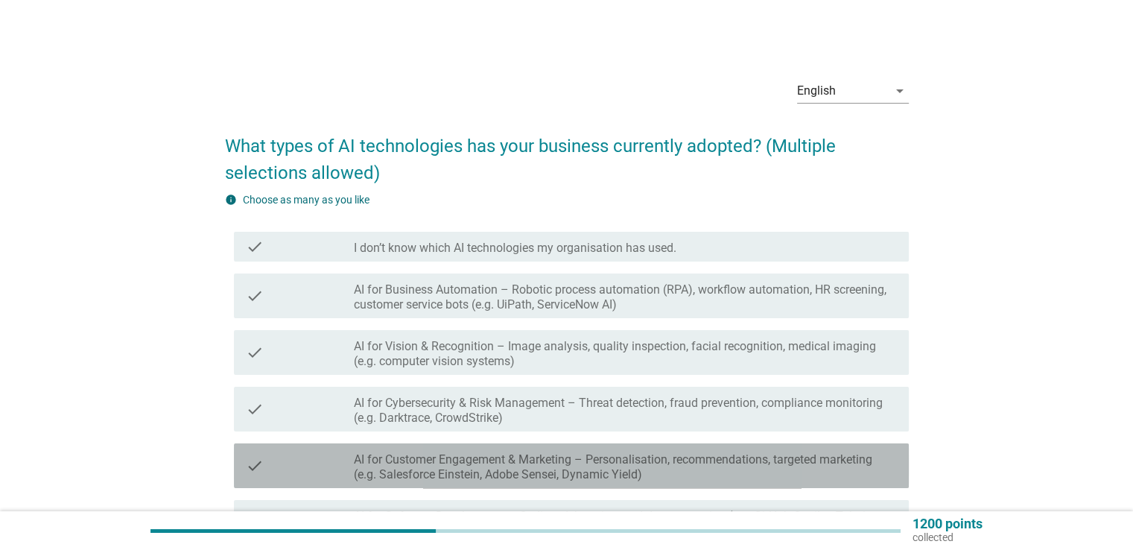
click at [551, 451] on div "check_box_outline_blank AI for Customer Engagement & Marketing – Personalisatio…" at bounding box center [625, 465] width 542 height 33
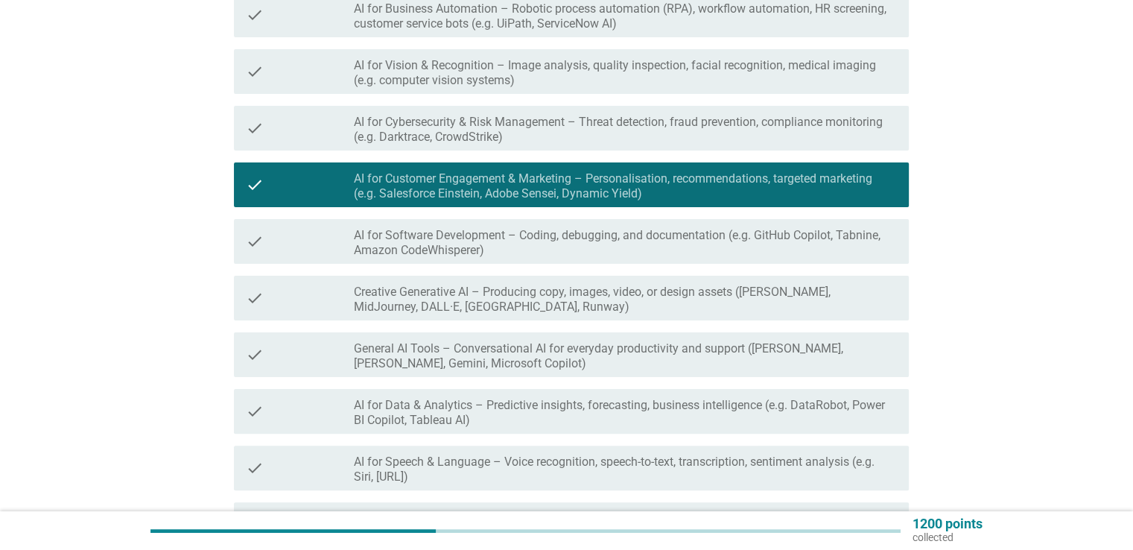
scroll to position [372, 0]
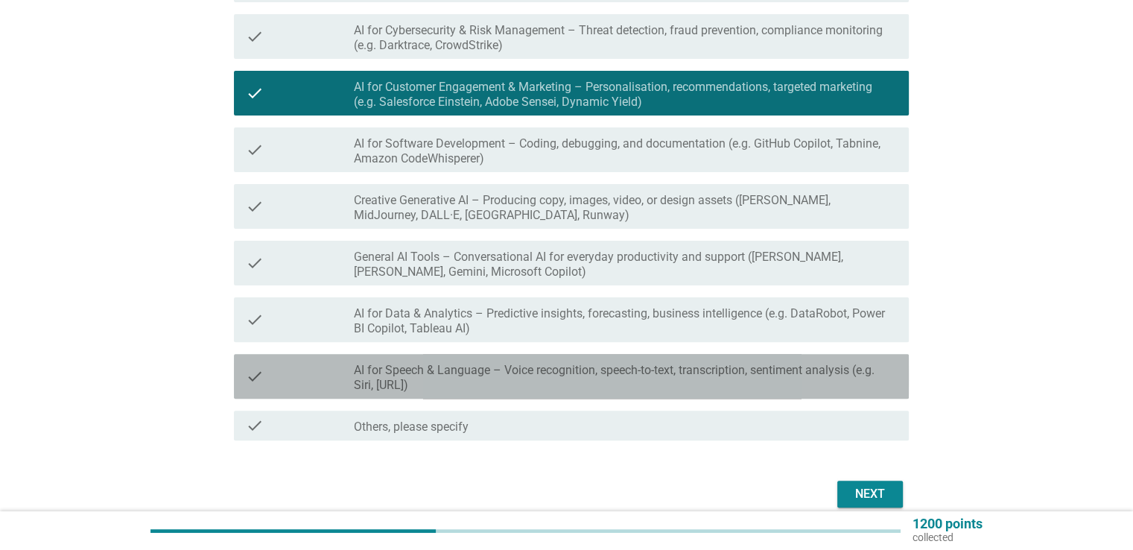
click at [673, 379] on label "AI for Speech & Language – Voice recognition, speech-to-text, transcription, se…" at bounding box center [625, 378] width 542 height 30
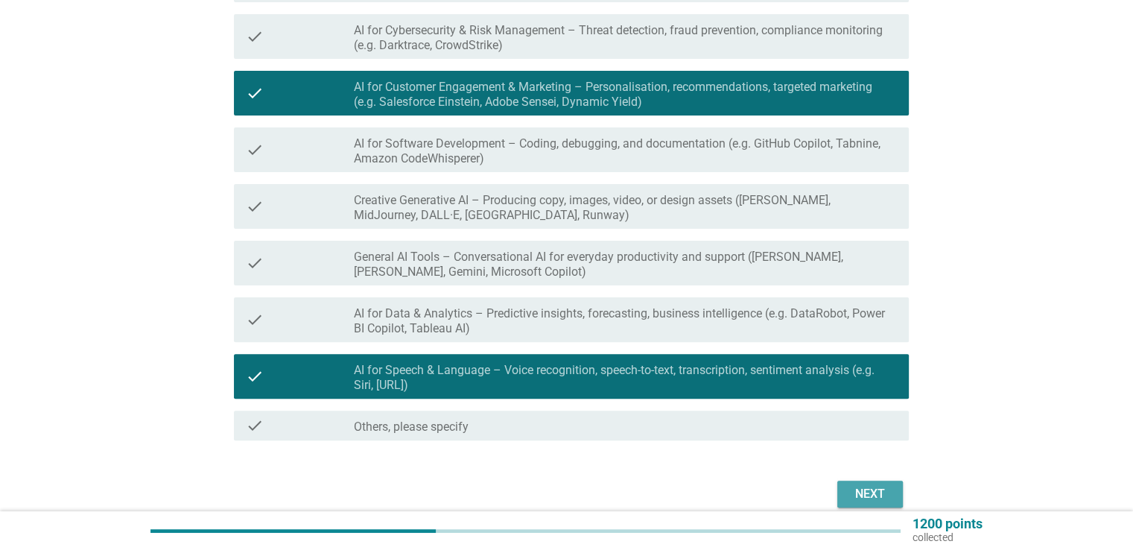
click at [842, 489] on button "Next" at bounding box center [870, 494] width 66 height 27
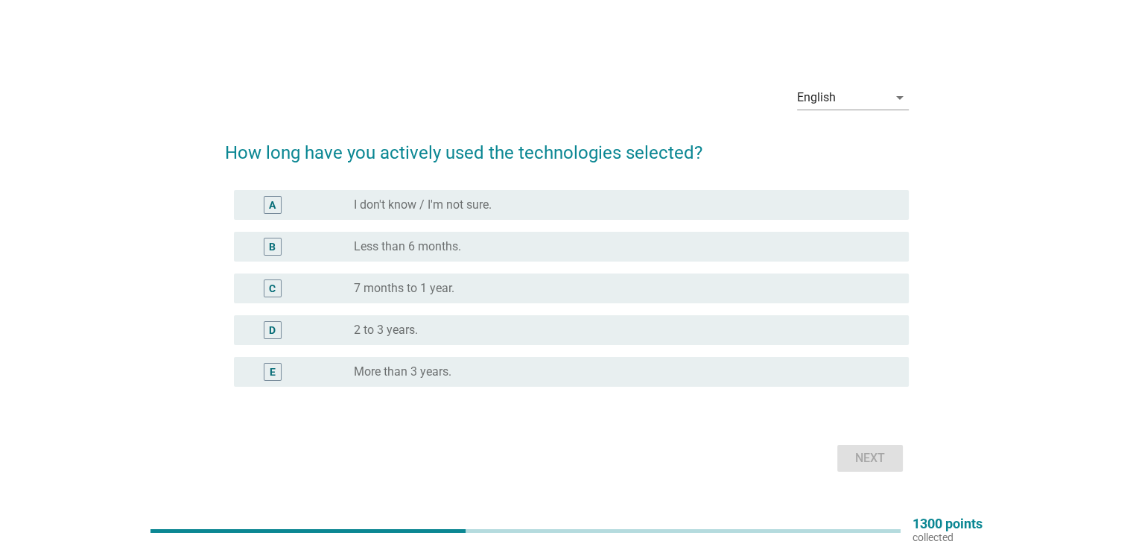
click at [438, 250] on label "Less than 6 months." at bounding box center [407, 246] width 107 height 15
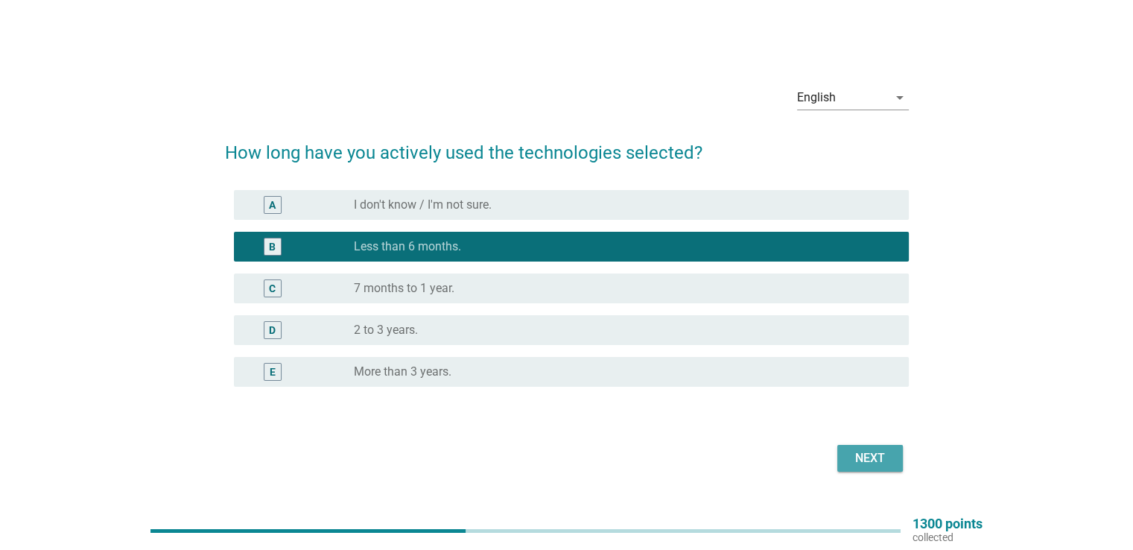
click at [895, 463] on button "Next" at bounding box center [870, 458] width 66 height 27
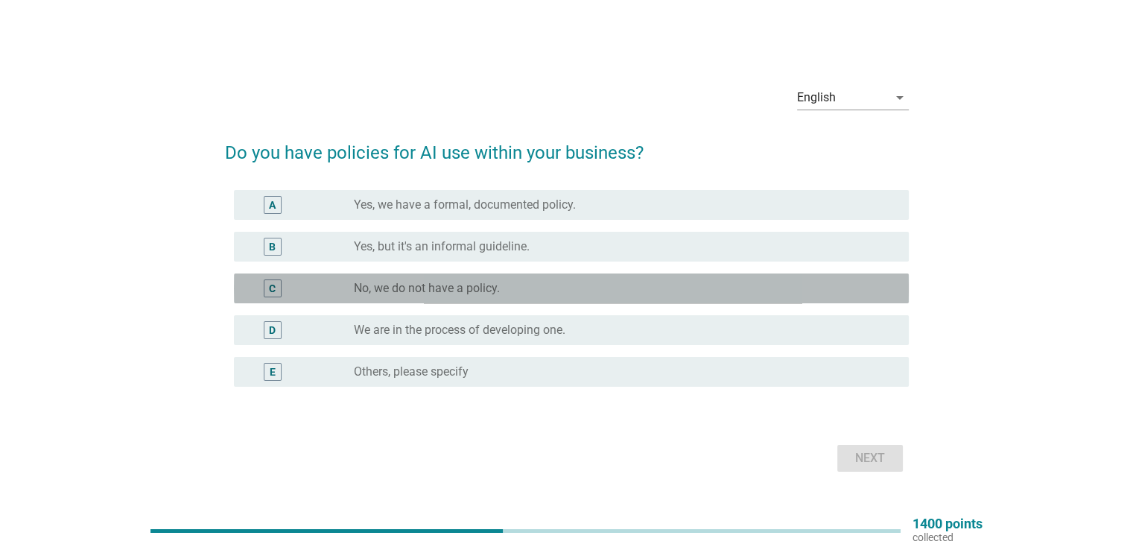
click at [595, 289] on div "radio_button_unchecked No, we do not have a policy." at bounding box center [619, 288] width 530 height 15
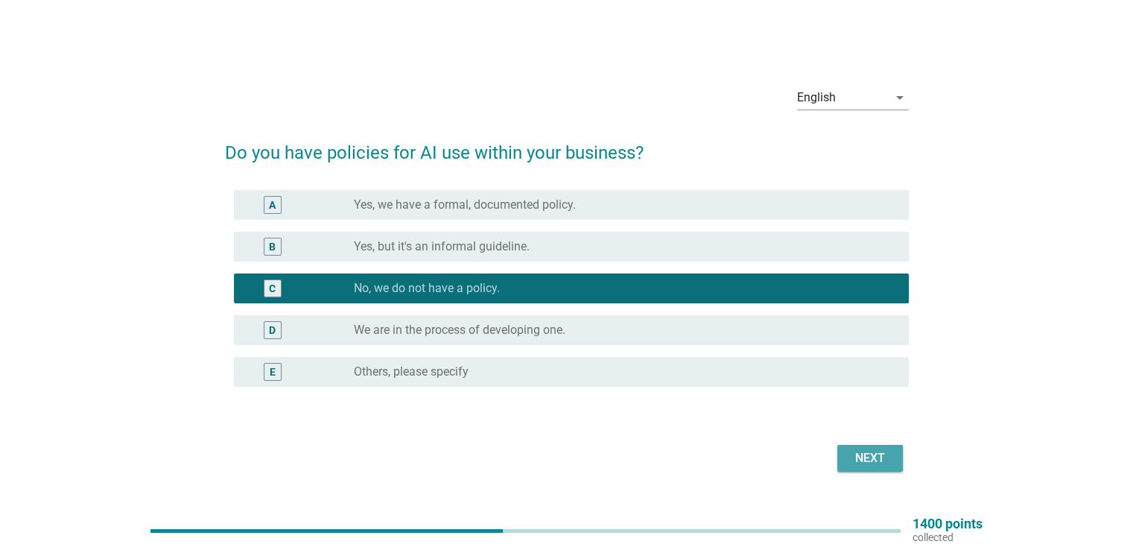
click at [864, 448] on button "Next" at bounding box center [870, 458] width 66 height 27
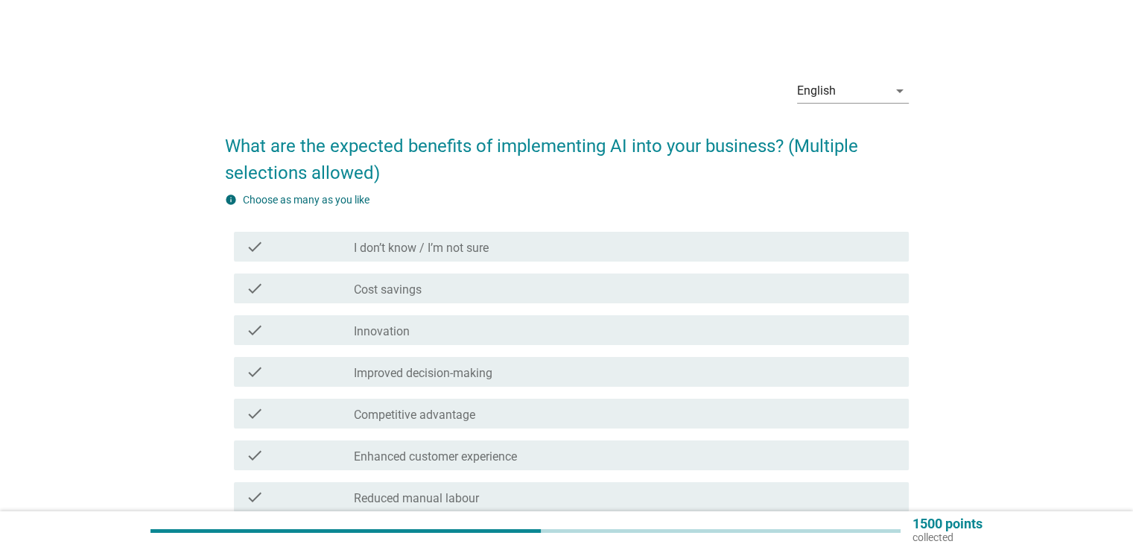
click at [492, 328] on div "check_box_outline_blank Innovation" at bounding box center [625, 330] width 542 height 18
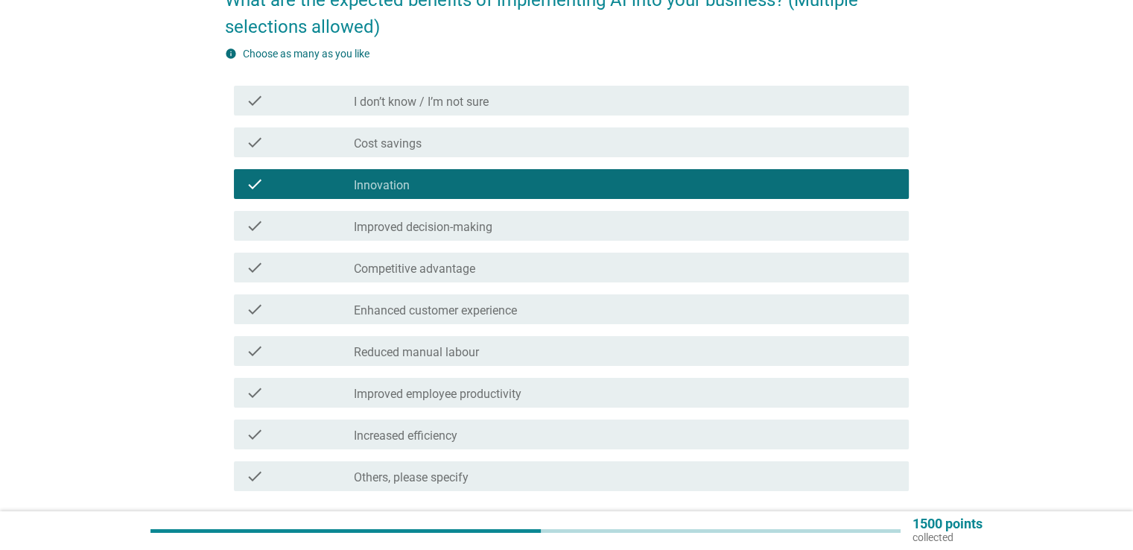
scroll to position [149, 0]
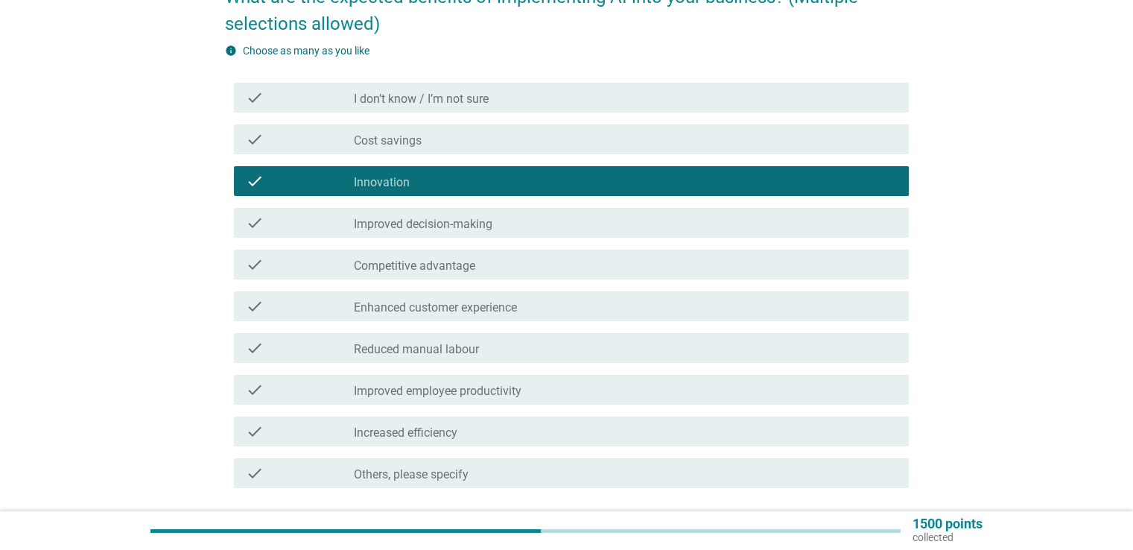
click at [495, 275] on div "check check_box_outline_blank Competitive advantage" at bounding box center [571, 265] width 675 height 30
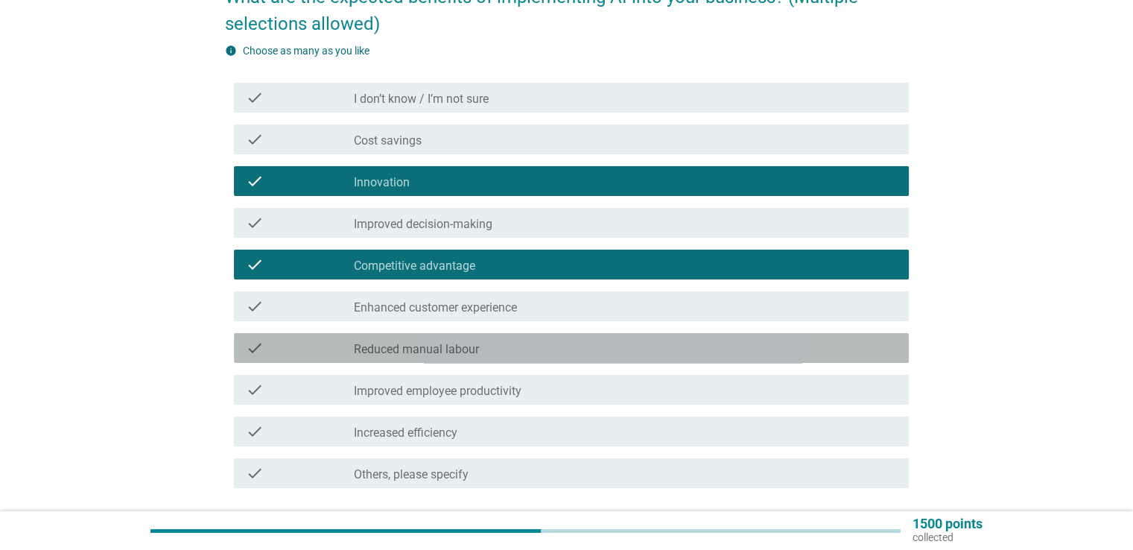
click at [513, 343] on div "check_box_outline_blank Reduced manual labour" at bounding box center [625, 348] width 542 height 18
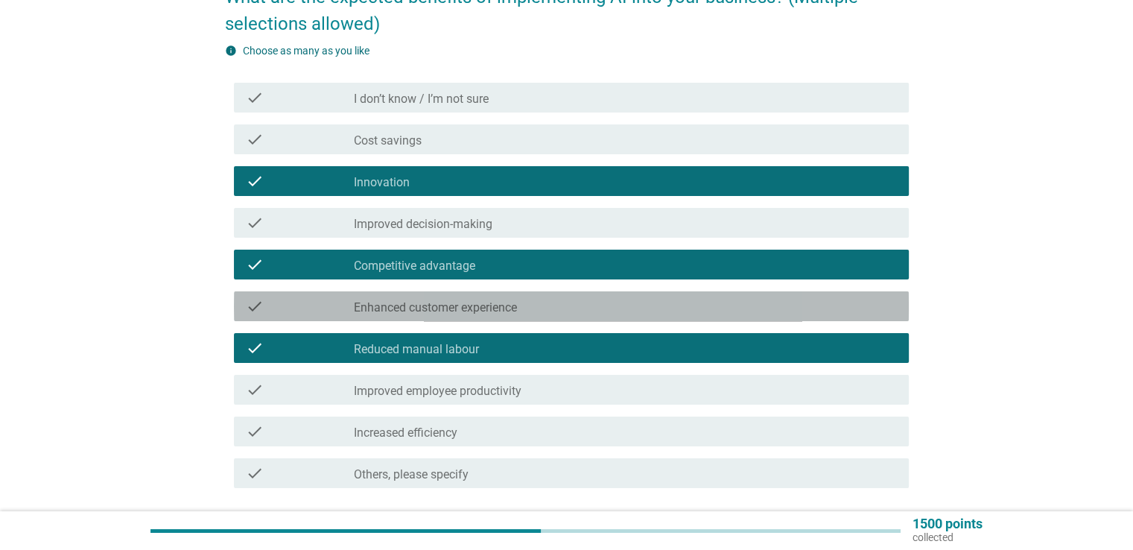
click at [524, 309] on div "check_box_outline_blank Enhanced customer experience" at bounding box center [625, 306] width 542 height 18
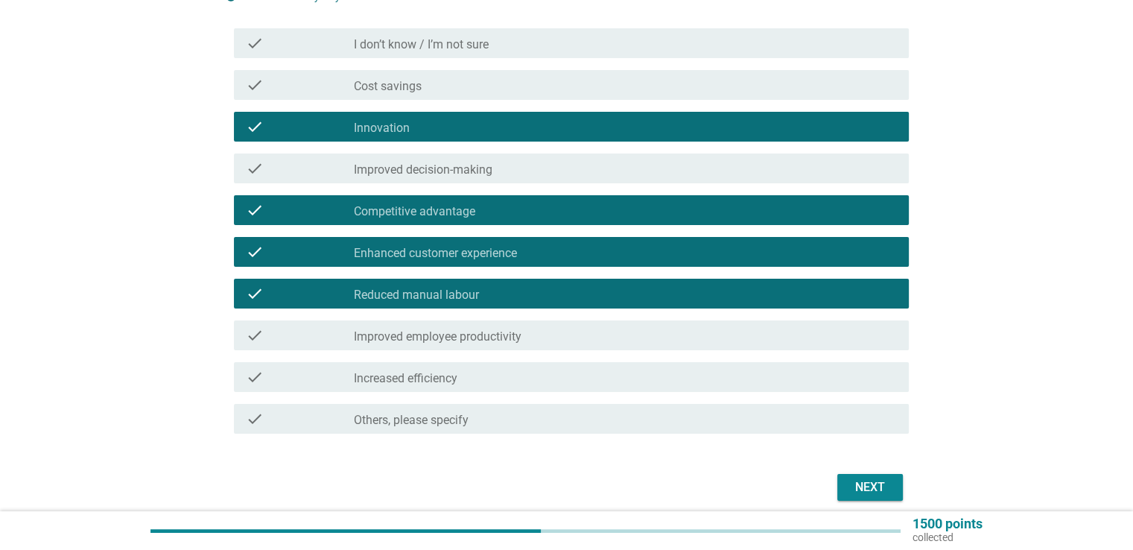
scroll to position [264, 0]
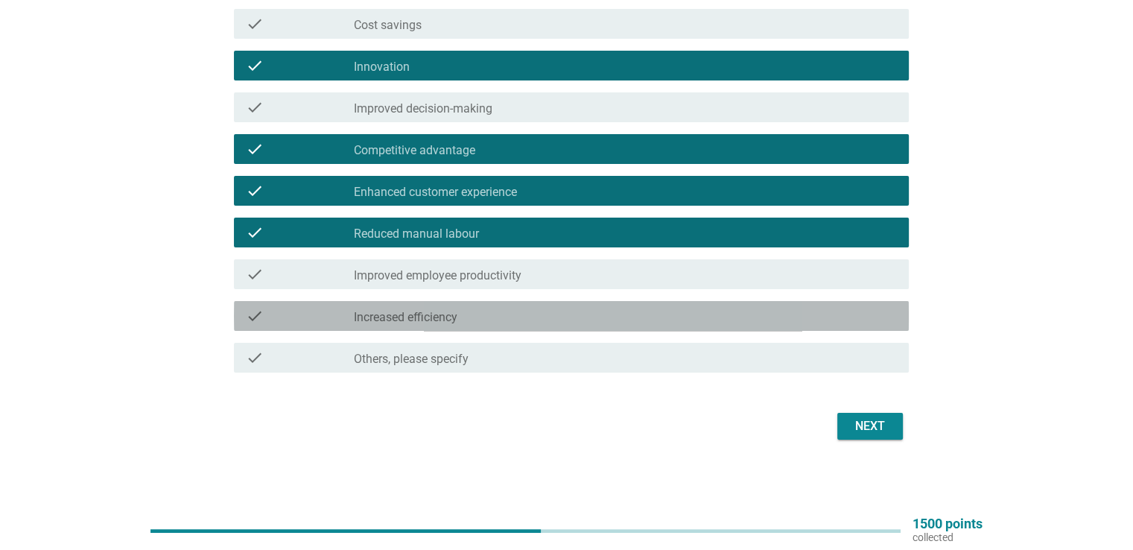
click at [527, 319] on div "check_box_outline_blank Increased efficiency" at bounding box center [625, 316] width 542 height 18
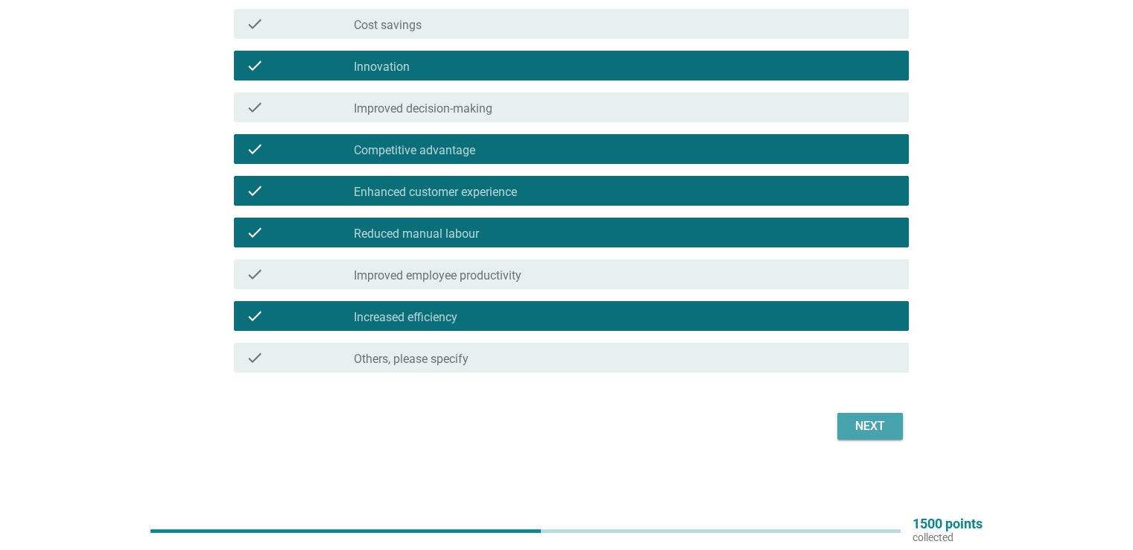
click at [857, 425] on div "Next" at bounding box center [870, 426] width 42 height 18
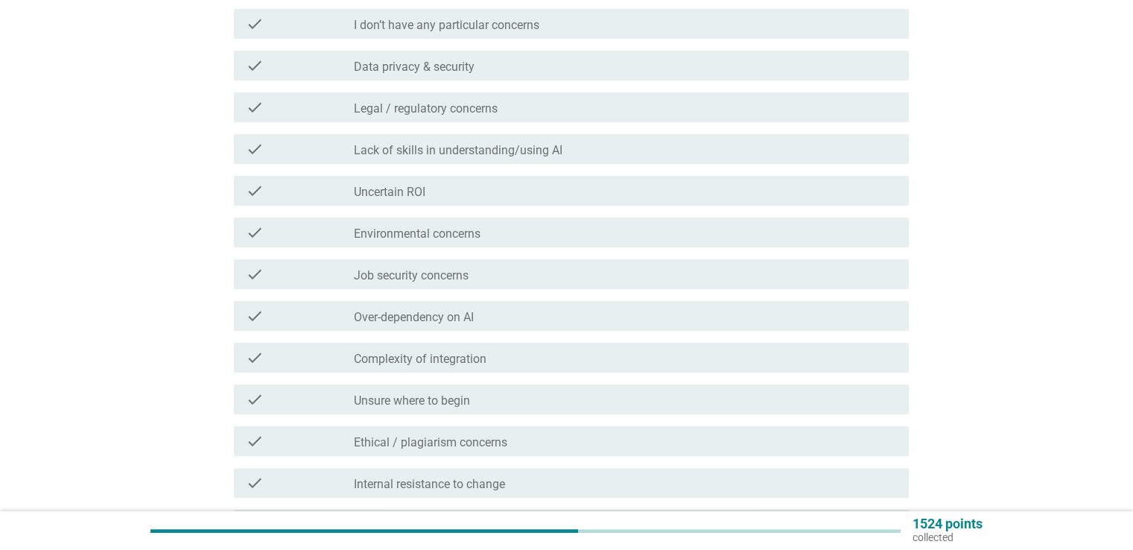
scroll to position [0, 0]
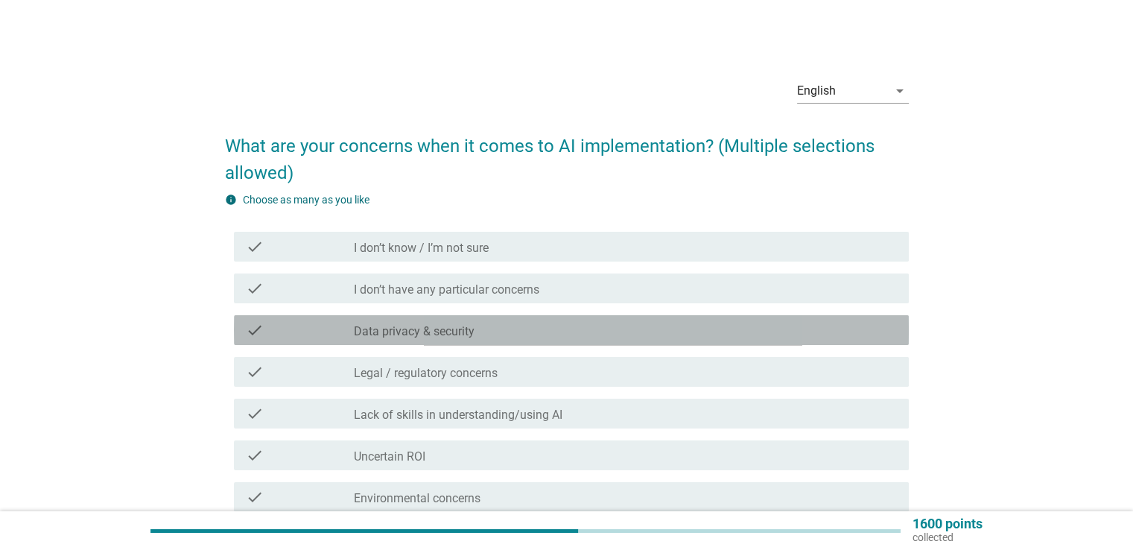
click at [559, 337] on div "check_box_outline_blank Data privacy & security" at bounding box center [625, 330] width 542 height 18
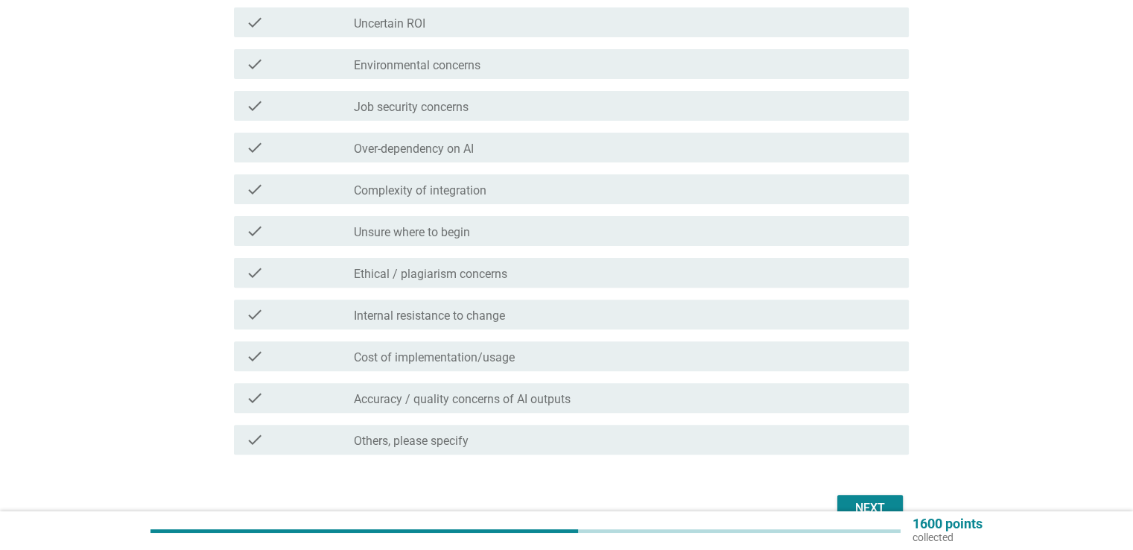
scroll to position [447, 0]
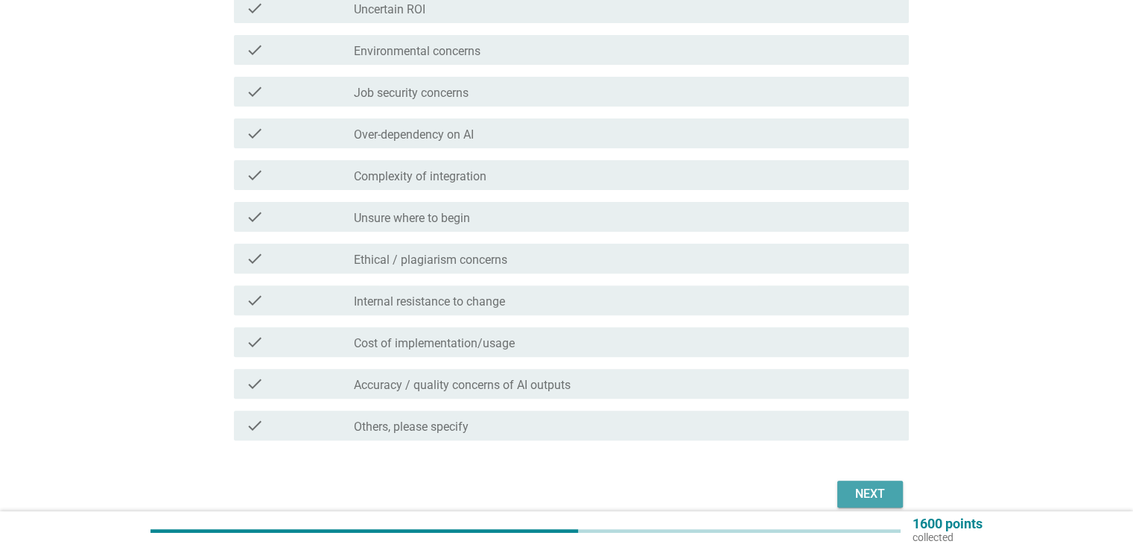
click at [851, 491] on div "Next" at bounding box center [870, 494] width 42 height 18
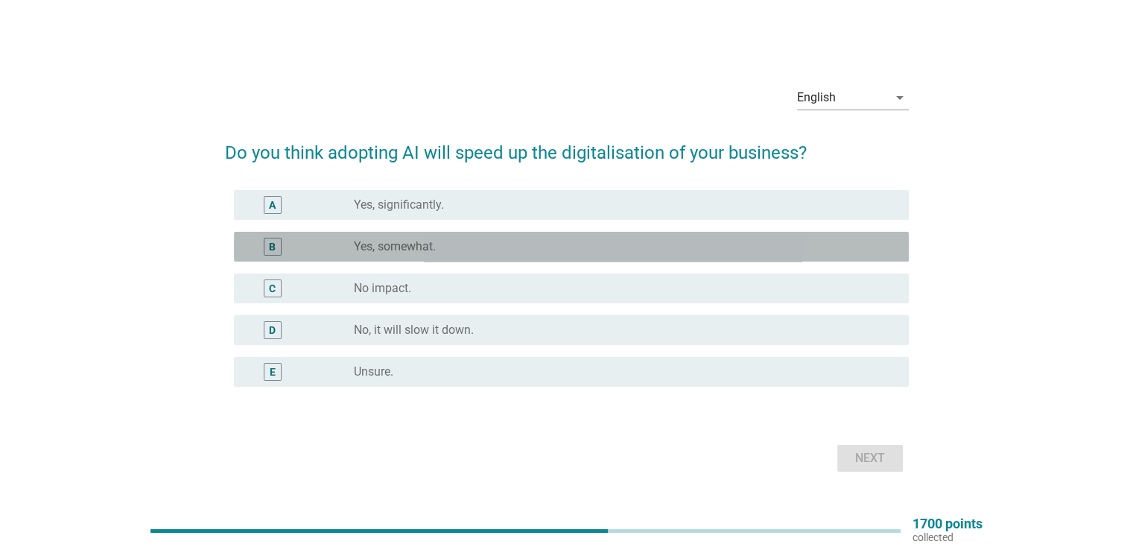
click at [495, 253] on div "radio_button_unchecked Yes, somewhat." at bounding box center [619, 246] width 530 height 15
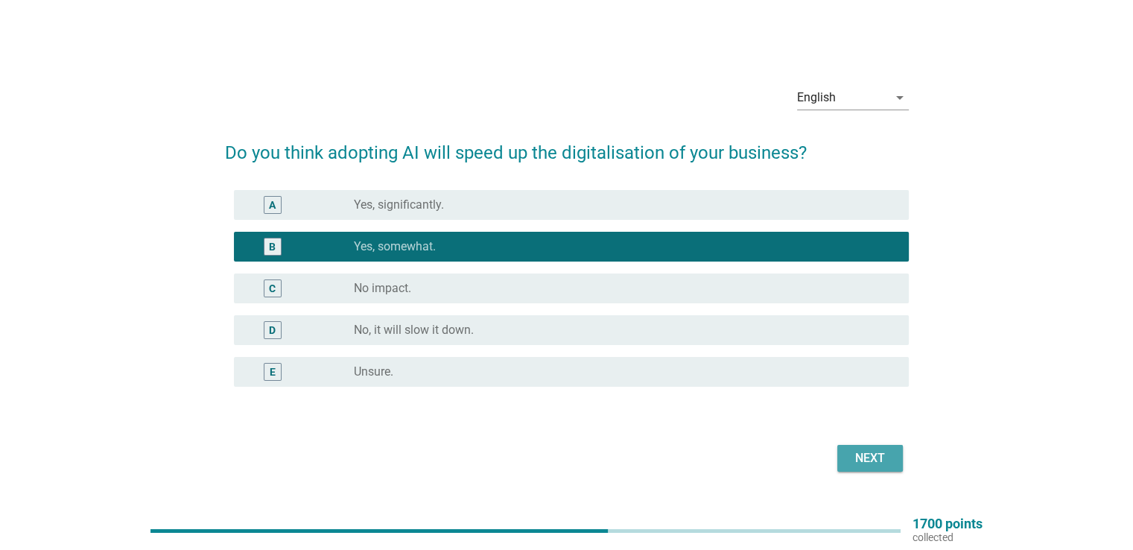
click at [864, 457] on div "Next" at bounding box center [870, 458] width 42 height 18
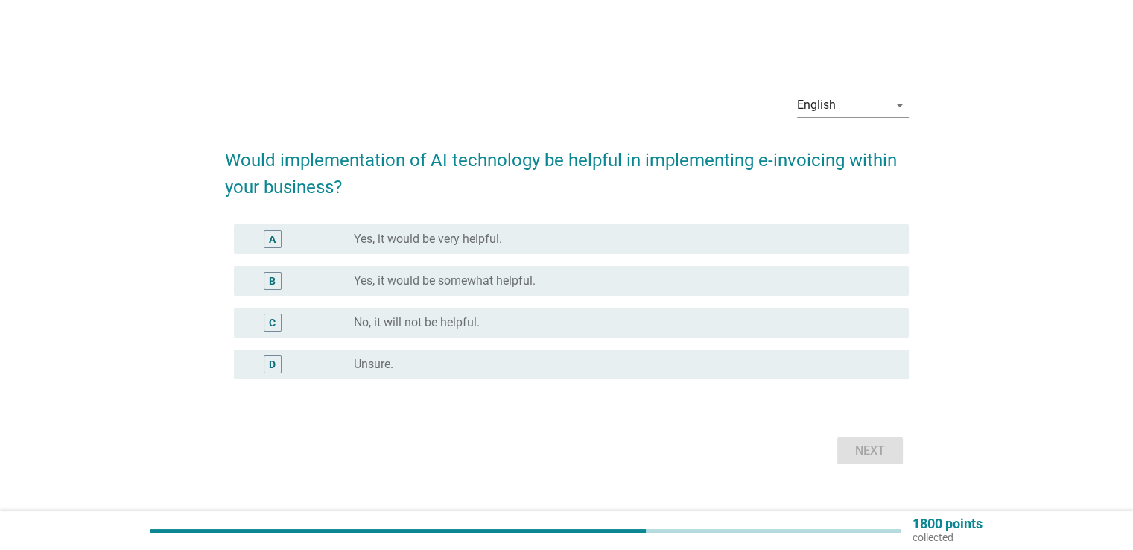
click at [585, 279] on div "radio_button_unchecked Yes, it would be somewhat helpful." at bounding box center [619, 280] width 530 height 15
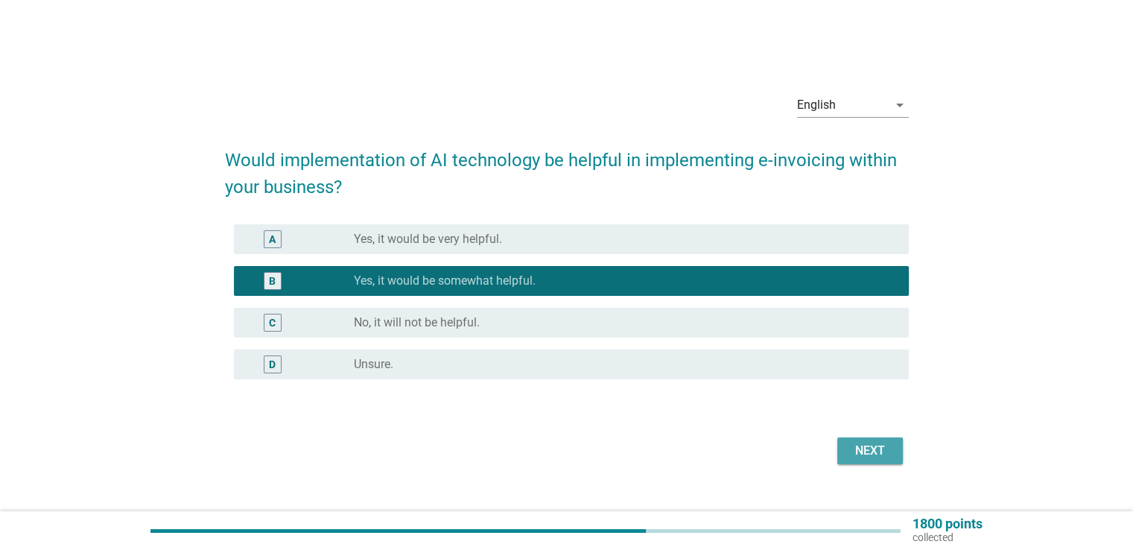
click at [858, 457] on div "Next" at bounding box center [870, 451] width 42 height 18
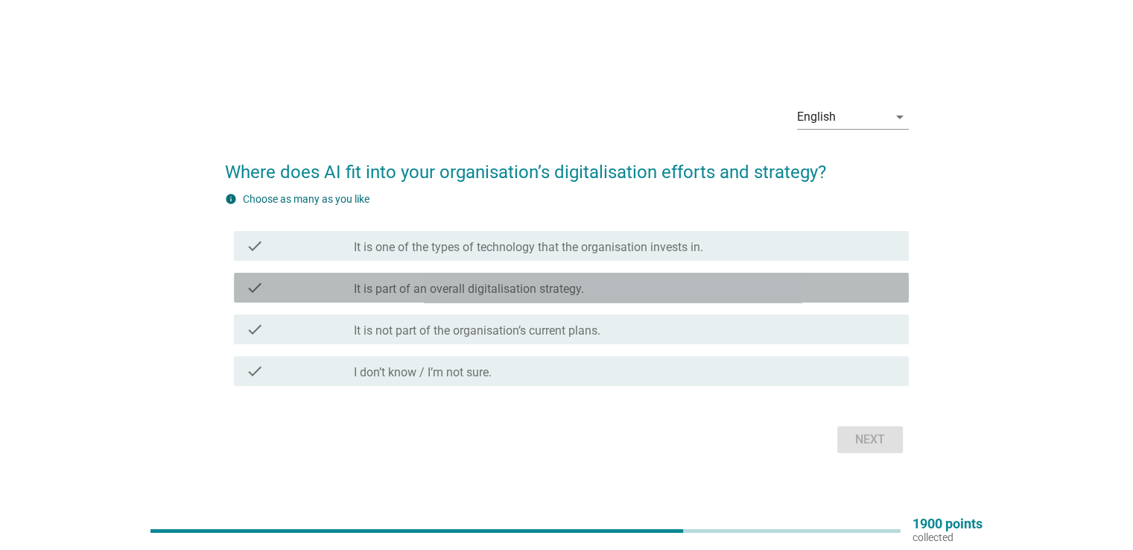
click at [420, 297] on div "check check_box_outline_blank It is part of an overall digitalisation strategy." at bounding box center [571, 288] width 675 height 30
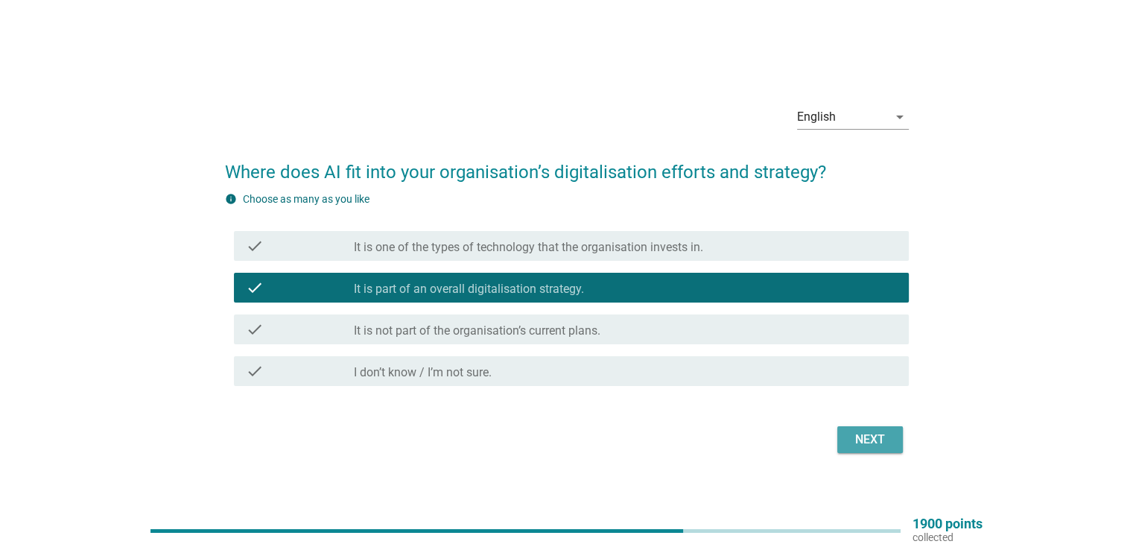
click at [886, 443] on div "Next" at bounding box center [870, 440] width 42 height 18
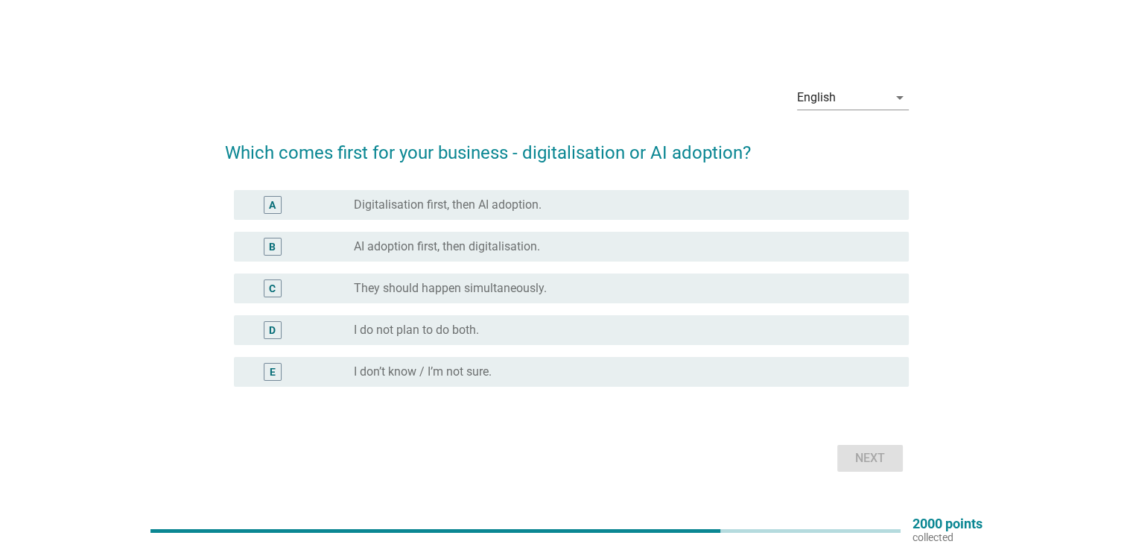
click at [542, 293] on label "They should happen simultaneously." at bounding box center [450, 288] width 193 height 15
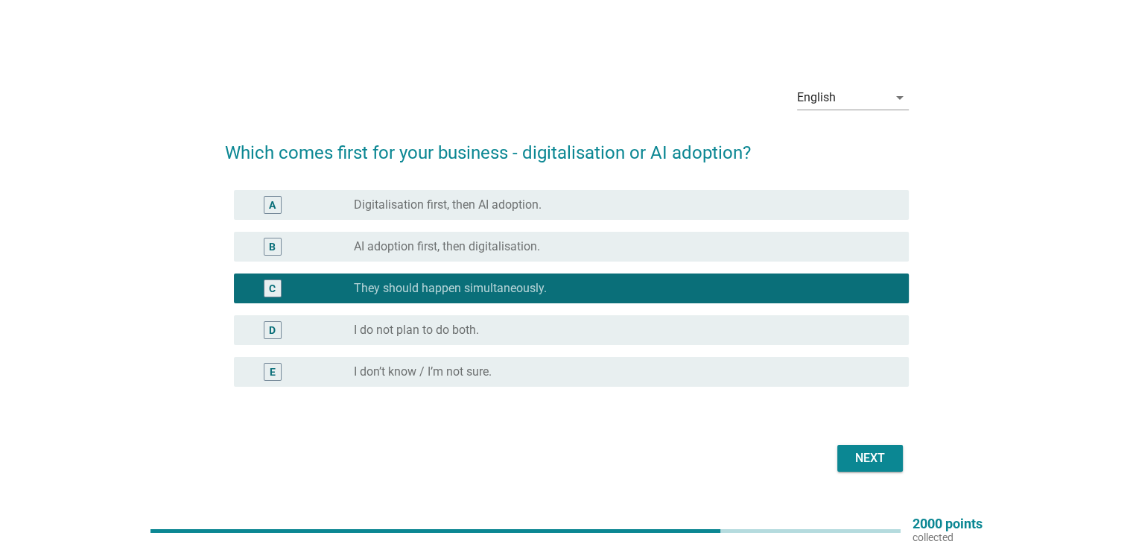
click at [852, 457] on div "Next" at bounding box center [870, 458] width 42 height 18
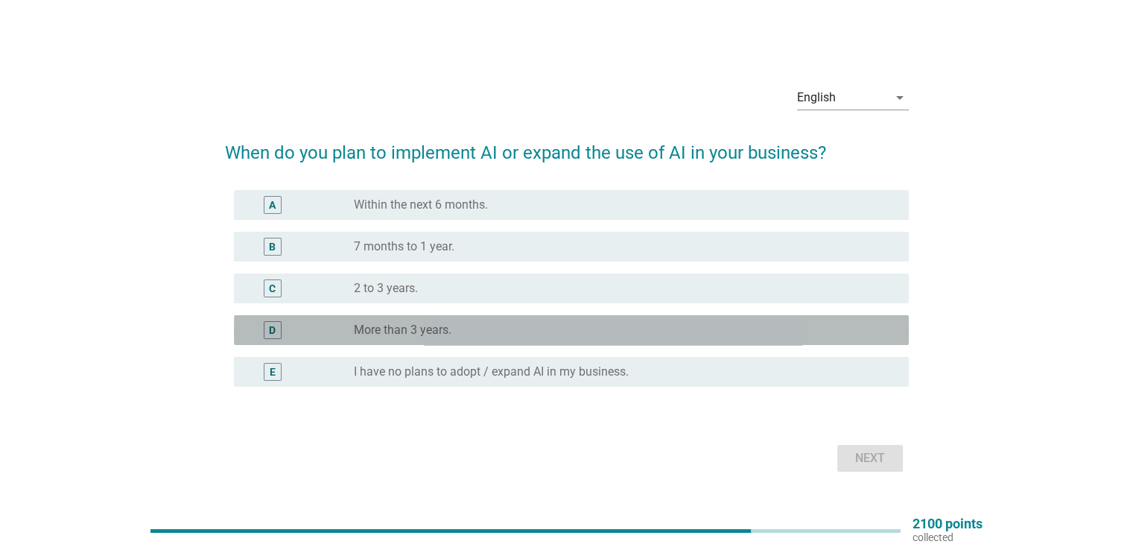
click at [515, 327] on div "radio_button_unchecked More than 3 years." at bounding box center [619, 330] width 530 height 15
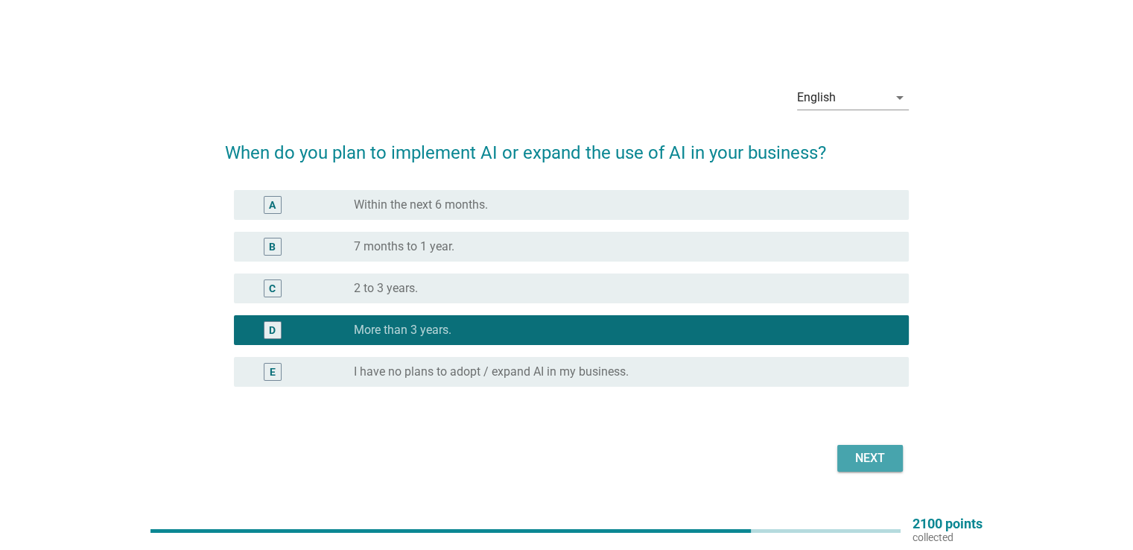
click at [864, 469] on button "Next" at bounding box center [870, 458] width 66 height 27
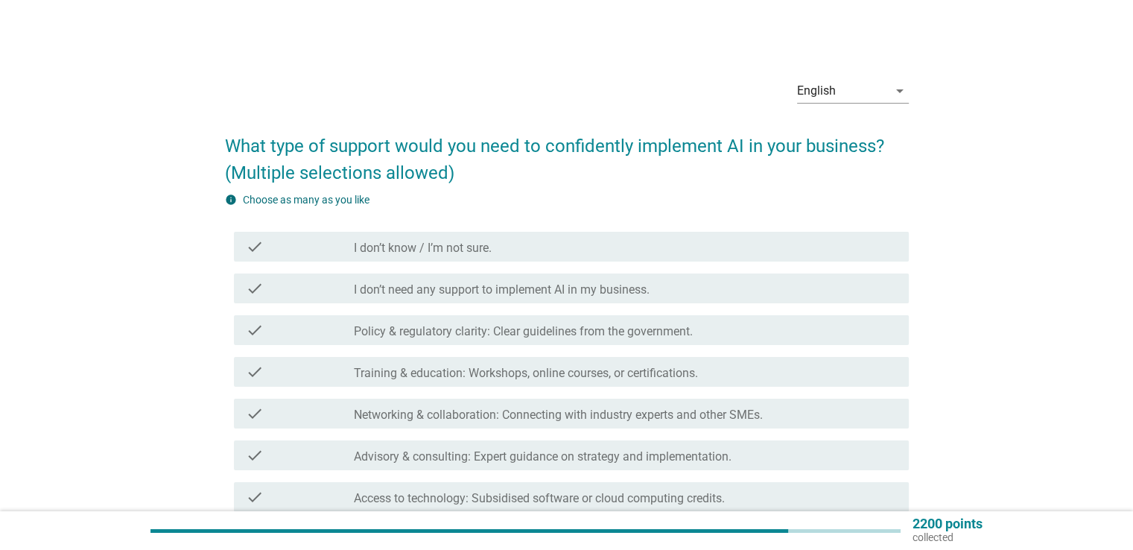
click at [653, 370] on label "Training & education: Workshops, online courses, or certifications." at bounding box center [526, 373] width 344 height 15
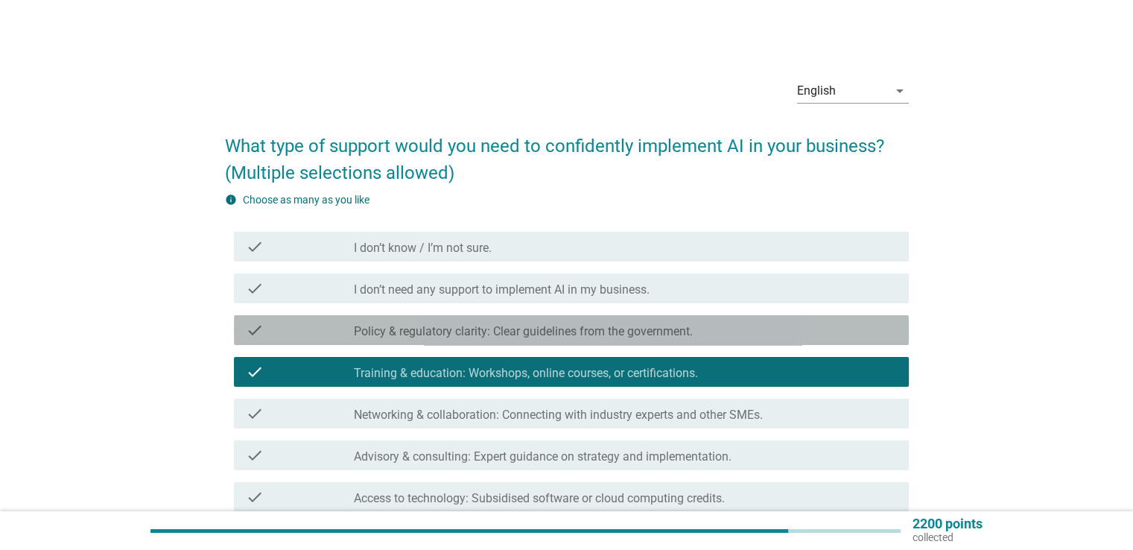
click at [627, 335] on label "Policy & regulatory clarity: Clear guidelines from the government." at bounding box center [523, 331] width 339 height 15
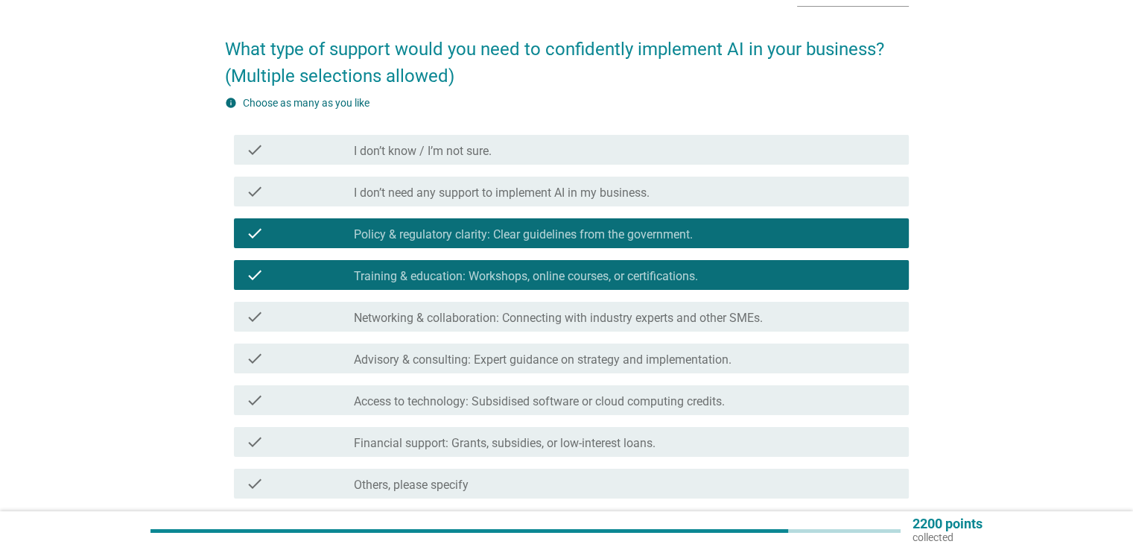
scroll to position [223, 0]
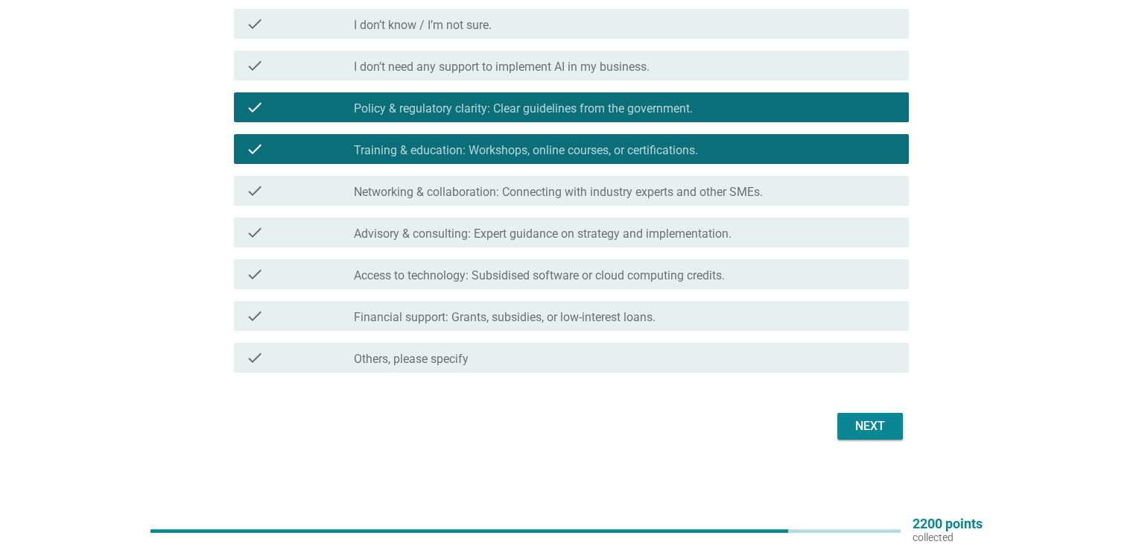
click at [855, 417] on div "Next" at bounding box center [870, 426] width 42 height 18
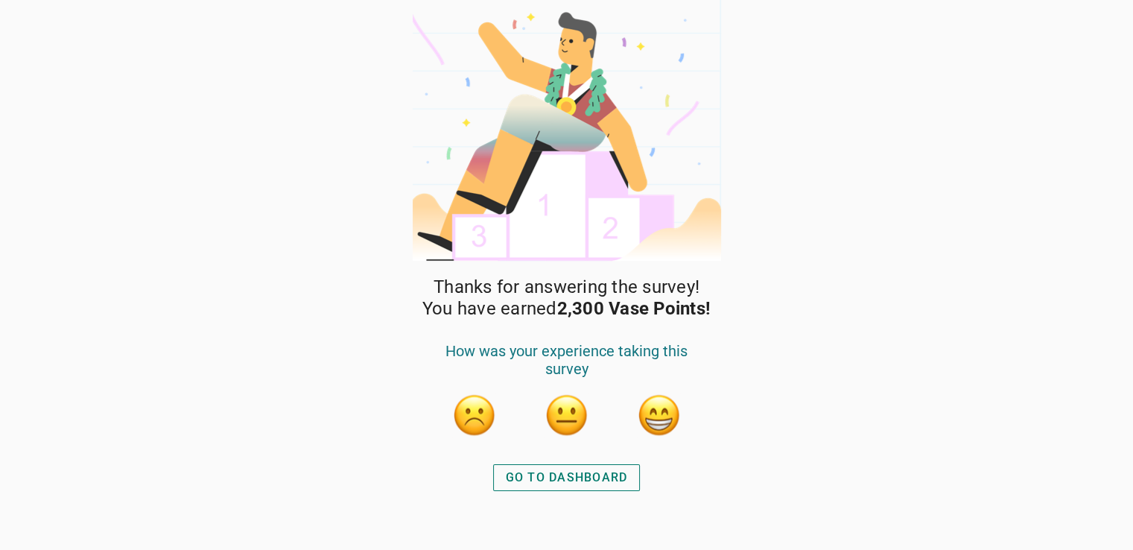
click at [605, 475] on div "GO TO DASHBOARD" at bounding box center [567, 478] width 122 height 18
